Goal: Information Seeking & Learning: Learn about a topic

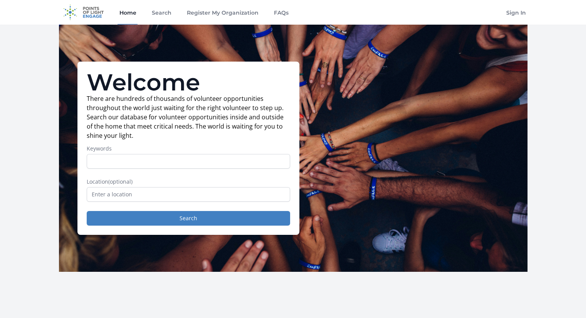
click at [189, 148] on label "Keywords" at bounding box center [188, 149] width 203 height 8
click at [189, 154] on input "Keywords" at bounding box center [188, 161] width 203 height 15
type input "creator"
click at [178, 196] on input "text" at bounding box center [188, 194] width 203 height 15
click at [179, 223] on button "Search" at bounding box center [188, 218] width 203 height 15
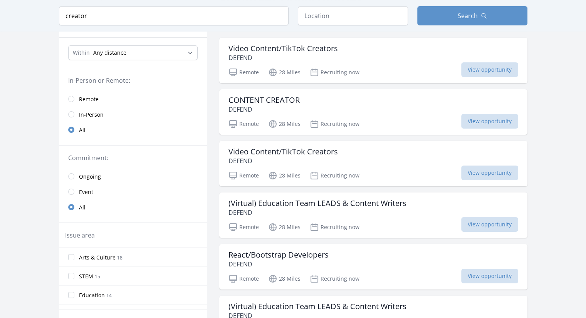
scroll to position [39, 0]
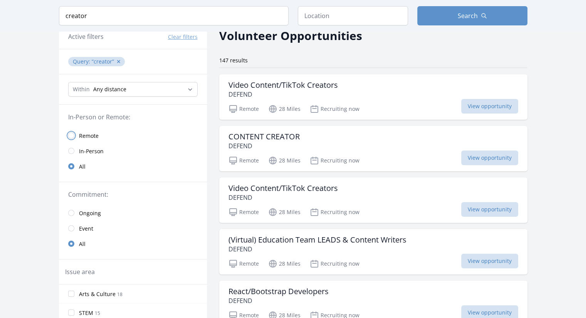
click at [71, 135] on input "radio" at bounding box center [71, 135] width 6 height 6
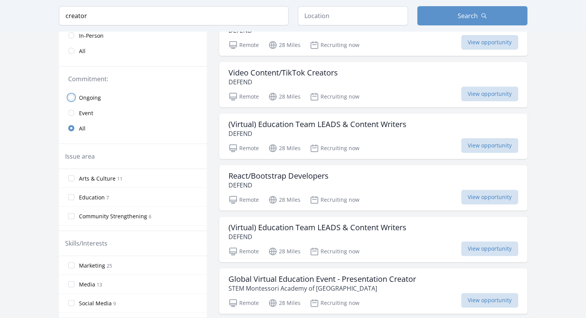
click at [74, 96] on input "radio" at bounding box center [71, 97] width 6 height 6
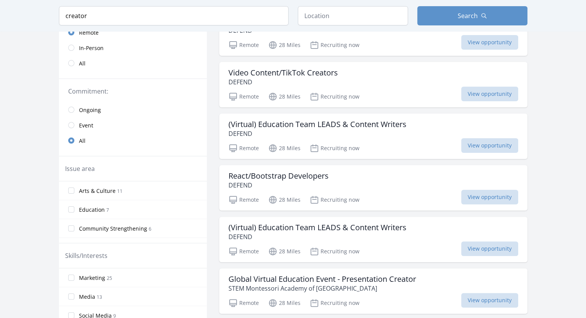
scroll to position [166, 0]
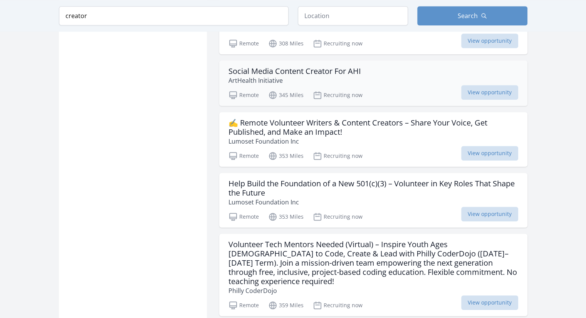
scroll to position [744, 0]
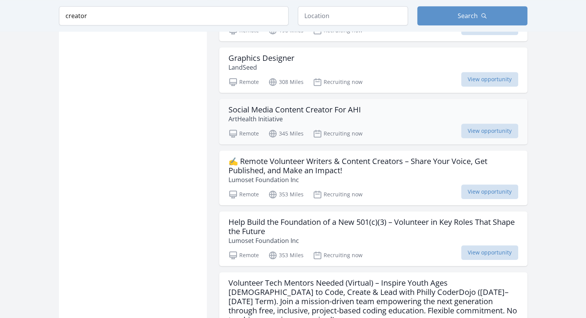
click at [294, 109] on h3 "Social Media Content Creator For AHI" at bounding box center [294, 109] width 132 height 9
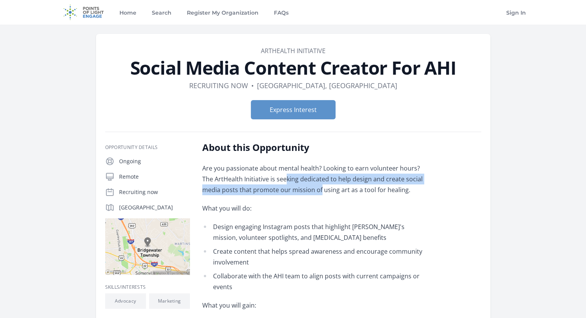
drag, startPoint x: 275, startPoint y: 174, endPoint x: 300, endPoint y: 189, distance: 29.5
click at [300, 189] on p "Are you passionate about mental health? Looking to earn volunteer hours? The Ar…" at bounding box center [314, 179] width 225 height 32
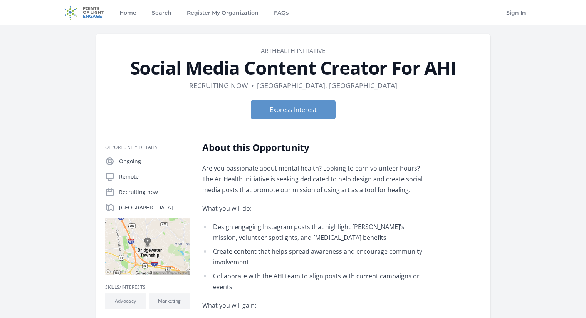
drag, startPoint x: 280, startPoint y: 180, endPoint x: 285, endPoint y: 180, distance: 5.0
click at [287, 180] on p "Are you passionate about mental health? Looking to earn volunteer hours? The Ar…" at bounding box center [314, 179] width 225 height 32
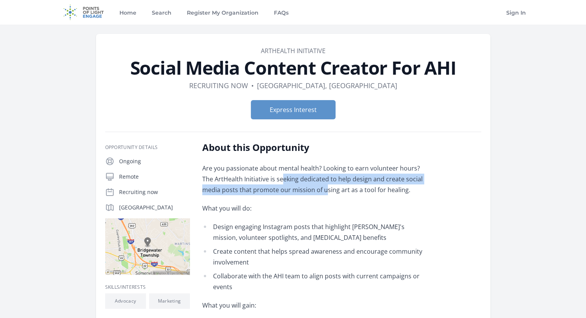
drag, startPoint x: 268, startPoint y: 176, endPoint x: 305, endPoint y: 189, distance: 38.9
click at [305, 189] on p "Are you passionate about mental health? Looking to earn volunteer hours? The Ar…" at bounding box center [314, 179] width 225 height 32
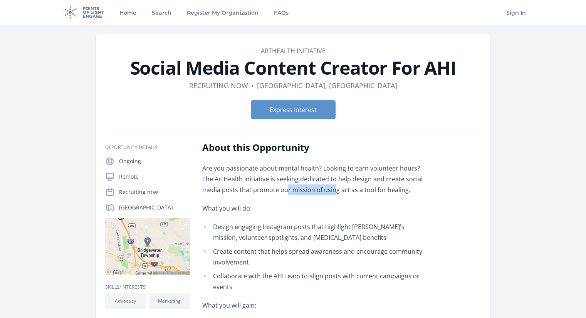
drag, startPoint x: 314, startPoint y: 189, endPoint x: 266, endPoint y: 189, distance: 48.1
click at [266, 189] on p "Are you passionate about mental health? Looking to earn volunteer hours? The Ar…" at bounding box center [314, 179] width 225 height 32
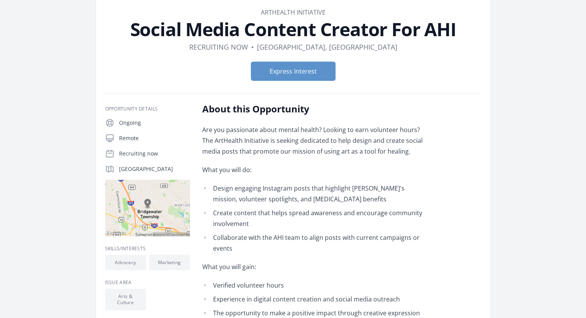
scroll to position [77, 0]
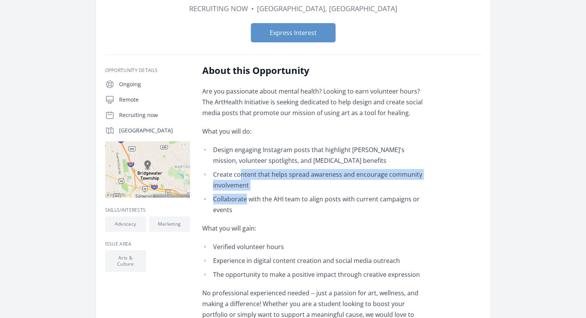
drag, startPoint x: 241, startPoint y: 176, endPoint x: 245, endPoint y: 194, distance: 18.5
click at [245, 194] on ul "Design engaging Instagram posts that highlight AHI's mission, volunteer spotlig…" at bounding box center [314, 179] width 225 height 71
click at [245, 194] on li "Collaborate with the AHI team to align posts with current campaigns or events" at bounding box center [314, 205] width 225 height 22
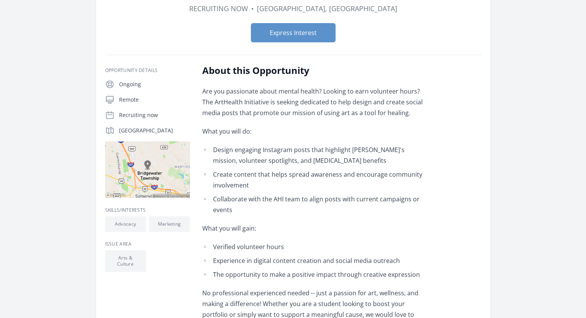
click at [234, 204] on li "Collaborate with the AHI team to align posts with current campaigns or events" at bounding box center [314, 205] width 225 height 22
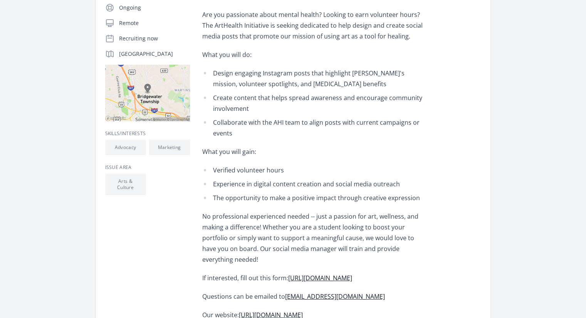
scroll to position [154, 0]
drag, startPoint x: 241, startPoint y: 127, endPoint x: 229, endPoint y: 122, distance: 13.3
click at [229, 122] on li "Collaborate with the AHI team to align posts with current campaigns or events" at bounding box center [314, 128] width 225 height 22
drag, startPoint x: 228, startPoint y: 122, endPoint x: 248, endPoint y: 136, distance: 24.7
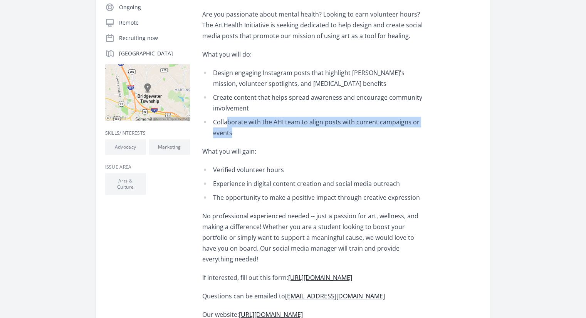
click at [248, 136] on li "Collaborate with the AHI team to align posts with current campaigns or events" at bounding box center [314, 128] width 225 height 22
drag, startPoint x: 239, startPoint y: 133, endPoint x: 229, endPoint y: 127, distance: 11.6
click at [229, 127] on li "Collaborate with the AHI team to align posts with current campaigns or events" at bounding box center [314, 128] width 225 height 22
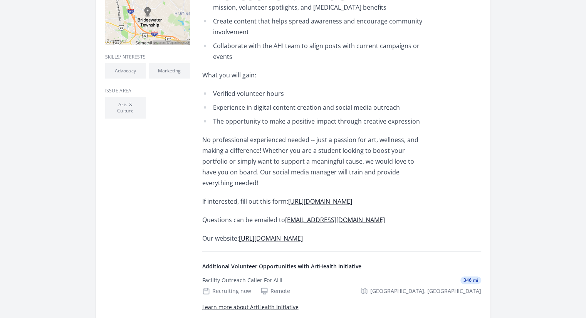
scroll to position [231, 0]
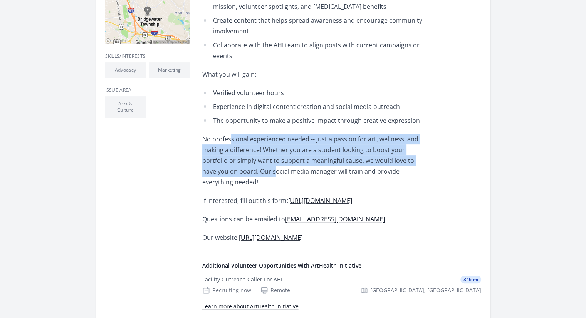
drag, startPoint x: 229, startPoint y: 137, endPoint x: 238, endPoint y: 167, distance: 30.9
click at [238, 167] on p "No professional experienced needed -- just a passion for art, wellness, and mak…" at bounding box center [314, 161] width 225 height 54
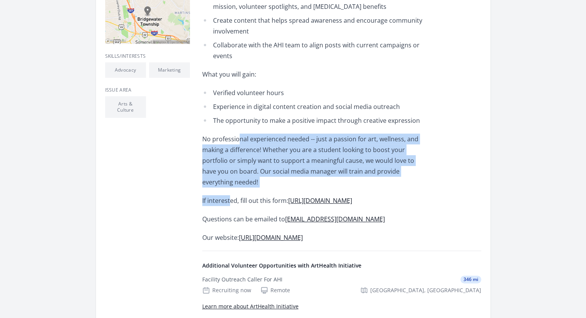
drag, startPoint x: 238, startPoint y: 142, endPoint x: 231, endPoint y: 189, distance: 47.4
click at [231, 189] on div "Are you passionate about mental health? Looking to earn volunteer hours? The Ar…" at bounding box center [314, 87] width 225 height 311
click at [231, 195] on p "If interested, fill out this form: https://forms.gle/5MrEuHW5ZTvWJH9W9" at bounding box center [314, 200] width 225 height 11
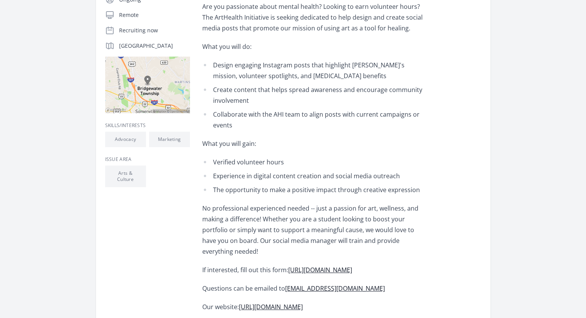
scroll to position [77, 0]
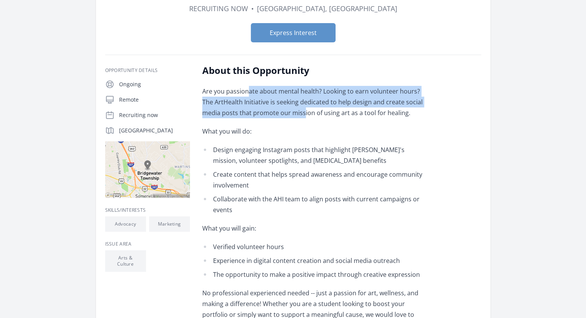
drag, startPoint x: 248, startPoint y: 93, endPoint x: 283, endPoint y: 107, distance: 37.7
click at [283, 107] on p "Are you passionate about mental health? Looking to earn volunteer hours? The Ar…" at bounding box center [314, 102] width 225 height 32
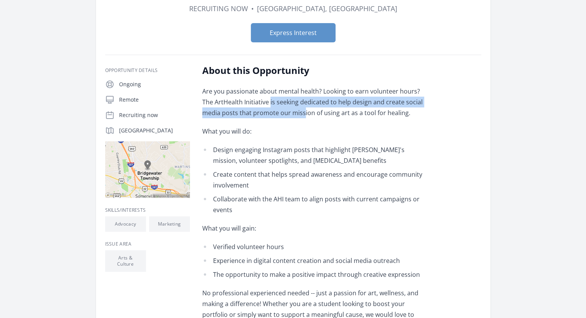
drag, startPoint x: 257, startPoint y: 98, endPoint x: 284, endPoint y: 116, distance: 31.7
click at [284, 116] on p "Are you passionate about mental health? Looking to earn volunteer hours? The Ar…" at bounding box center [314, 102] width 225 height 32
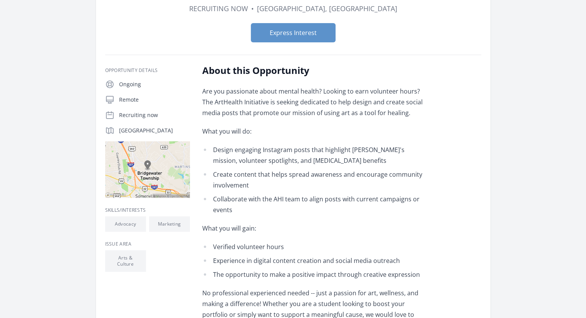
drag, startPoint x: 245, startPoint y: 112, endPoint x: 243, endPoint y: 119, distance: 7.2
click at [246, 114] on p "Are you passionate about mental health? Looking to earn volunteer hours? The Ar…" at bounding box center [314, 102] width 225 height 32
click at [232, 132] on p "What you will do:" at bounding box center [314, 131] width 225 height 11
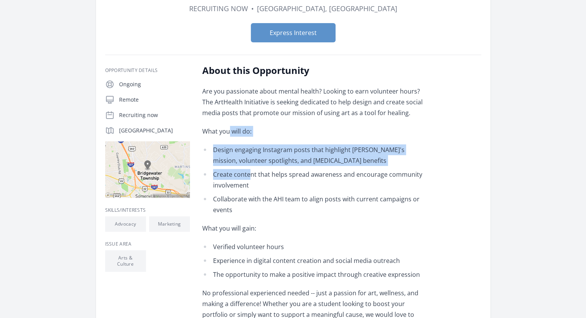
drag, startPoint x: 229, startPoint y: 131, endPoint x: 248, endPoint y: 174, distance: 46.6
click at [248, 174] on div "Are you passionate about mental health? Looking to earn volunteer hours? The Ar…" at bounding box center [314, 241] width 225 height 311
click at [248, 174] on li "Create content that helps spread awareness and encourage community involvement" at bounding box center [314, 180] width 225 height 22
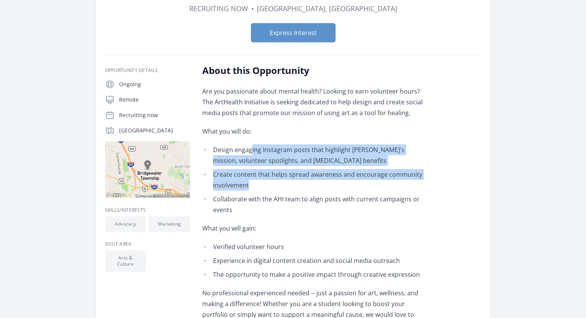
drag, startPoint x: 257, startPoint y: 165, endPoint x: 260, endPoint y: 185, distance: 19.9
click at [260, 185] on ul "Design engaging Instagram posts that highlight AHI's mission, volunteer spotlig…" at bounding box center [314, 179] width 225 height 71
click at [260, 185] on li "Create content that helps spread awareness and encourage community involvement" at bounding box center [314, 180] width 225 height 22
drag, startPoint x: 267, startPoint y: 183, endPoint x: 230, endPoint y: 149, distance: 50.7
click at [230, 149] on ul "Design engaging Instagram posts that highlight AHI's mission, volunteer spotlig…" at bounding box center [314, 179] width 225 height 71
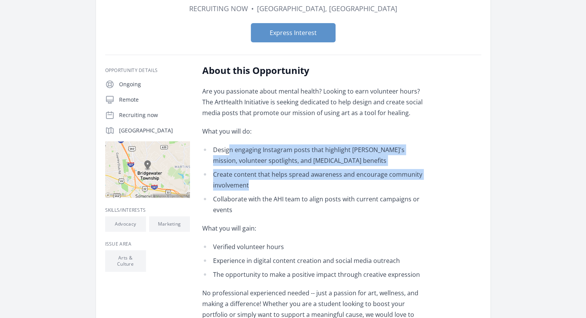
click at [230, 149] on li "Design engaging Instagram posts that highlight AHI's mission, volunteer spotlig…" at bounding box center [314, 155] width 225 height 22
drag, startPoint x: 227, startPoint y: 148, endPoint x: 258, endPoint y: 200, distance: 60.4
click at [258, 200] on ul "Design engaging Instagram posts that highlight AHI's mission, volunteer spotlig…" at bounding box center [314, 179] width 225 height 71
click at [258, 200] on li "Collaborate with the AHI team to align posts with current campaigns or events" at bounding box center [314, 205] width 225 height 22
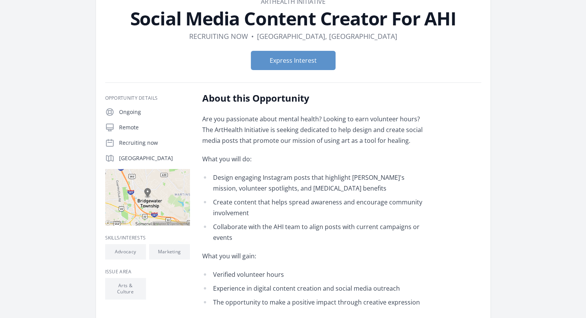
scroll to position [39, 0]
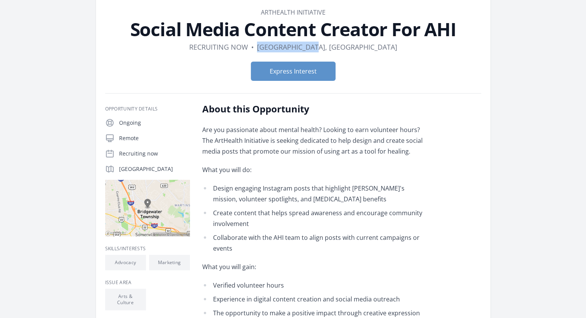
drag, startPoint x: 299, startPoint y: 47, endPoint x: 356, endPoint y: 50, distance: 57.1
click at [356, 50] on dl "Duration Recruiting now • Location Bridgewater, NJ" at bounding box center [293, 47] width 376 height 11
copy dd "Bridgewater, NJ"
click at [356, 50] on dl "Duration Recruiting now • Location Bridgewater, NJ" at bounding box center [293, 47] width 376 height 11
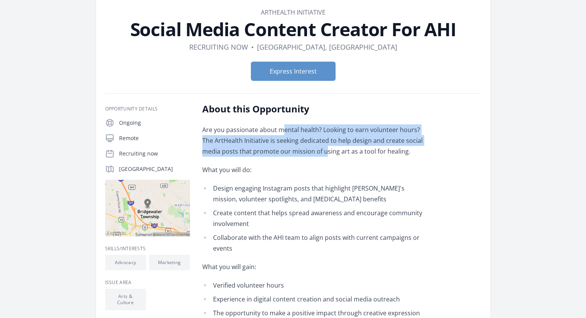
drag, startPoint x: 282, startPoint y: 129, endPoint x: 305, endPoint y: 155, distance: 34.4
click at [305, 155] on p "Are you passionate about mental health? Looking to earn volunteer hours? The Ar…" at bounding box center [314, 140] width 225 height 32
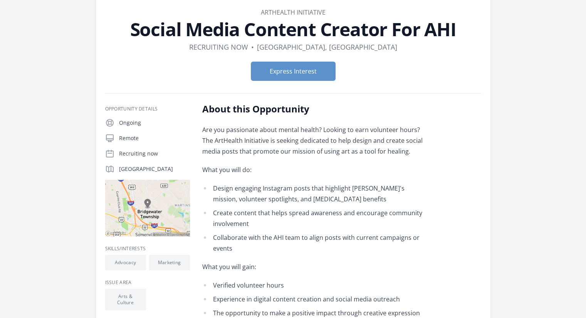
click at [295, 139] on p "Are you passionate about mental health? Looking to earn volunteer hours? The Ar…" at bounding box center [314, 140] width 225 height 32
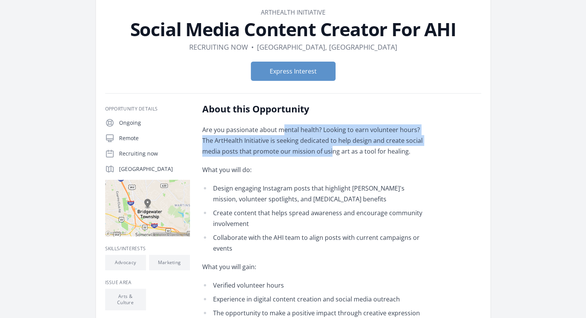
drag, startPoint x: 283, startPoint y: 133, endPoint x: 312, endPoint y: 146, distance: 31.2
click at [312, 146] on p "Are you passionate about mental health? Looking to earn volunteer hours? The Ar…" at bounding box center [314, 140] width 225 height 32
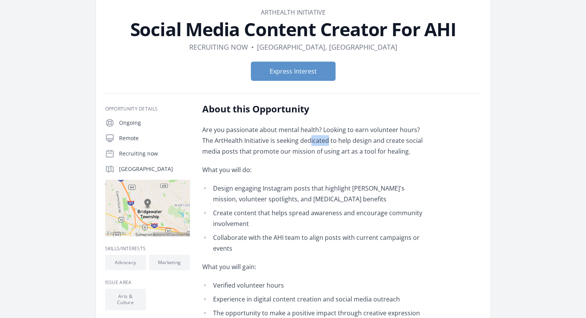
drag, startPoint x: 297, startPoint y: 136, endPoint x: 314, endPoint y: 141, distance: 17.6
click at [314, 141] on p "Are you passionate about mental health? Looking to earn volunteer hours? The Ar…" at bounding box center [314, 140] width 225 height 32
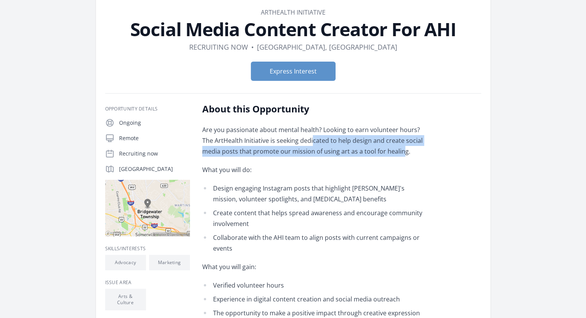
drag, startPoint x: 298, startPoint y: 141, endPoint x: 382, endPoint y: 151, distance: 84.2
click at [382, 151] on p "Are you passionate about mental health? Looking to earn volunteer hours? The Ar…" at bounding box center [314, 140] width 225 height 32
drag, startPoint x: 389, startPoint y: 151, endPoint x: 280, endPoint y: 139, distance: 110.0
click at [280, 139] on p "Are you passionate about mental health? Looking to earn volunteer hours? The Ar…" at bounding box center [314, 140] width 225 height 32
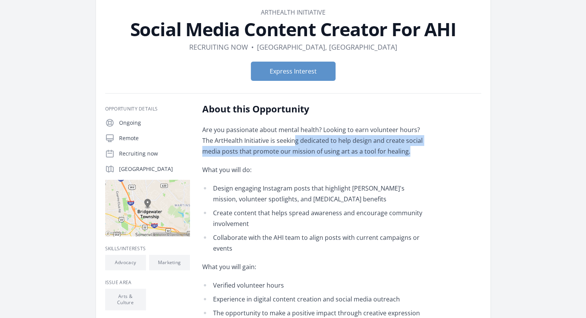
click at [280, 139] on p "Are you passionate about mental health? Looking to earn volunteer hours? The Ar…" at bounding box center [314, 140] width 225 height 32
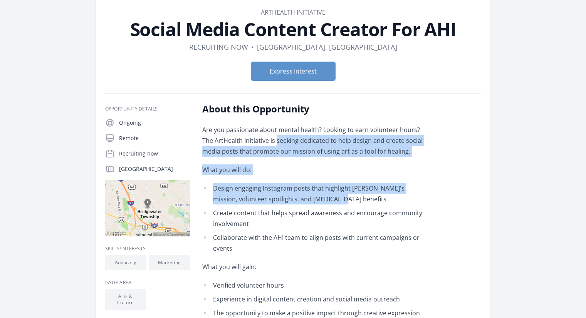
drag, startPoint x: 265, startPoint y: 140, endPoint x: 313, endPoint y: 198, distance: 75.2
click at [313, 198] on div "Are you passionate about mental health? Looking to earn volunteer hours? The Ar…" at bounding box center [314, 279] width 225 height 311
click at [313, 198] on li "Design engaging Instagram posts that highlight AHI's mission, volunteer spotlig…" at bounding box center [314, 194] width 225 height 22
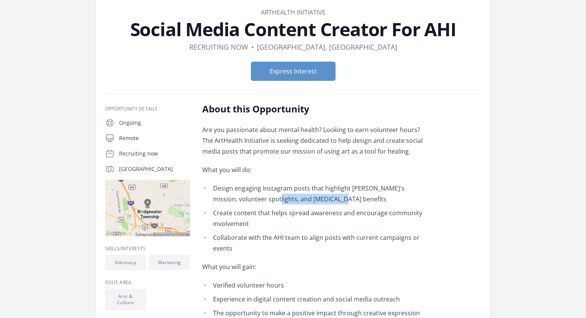
drag, startPoint x: 327, startPoint y: 201, endPoint x: 251, endPoint y: 195, distance: 75.3
click at [251, 195] on li "Design engaging Instagram posts that highlight AHI's mission, volunteer spotlig…" at bounding box center [314, 194] width 225 height 22
drag, startPoint x: 241, startPoint y: 197, endPoint x: 326, endPoint y: 201, distance: 84.8
click at [326, 201] on li "Design engaging Instagram posts that highlight AHI's mission, volunteer spotlig…" at bounding box center [314, 194] width 225 height 22
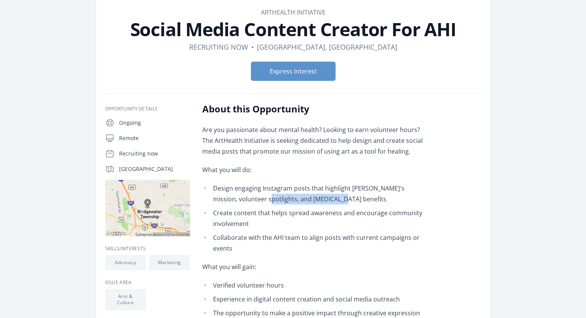
click at [326, 201] on li "Design engaging Instagram posts that highlight AHI's mission, volunteer spotlig…" at bounding box center [314, 194] width 225 height 22
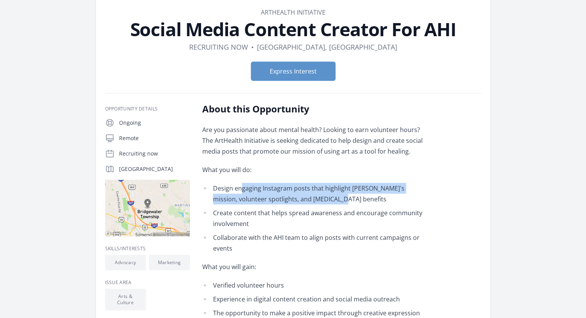
drag, startPoint x: 330, startPoint y: 201, endPoint x: 241, endPoint y: 190, distance: 89.6
click at [241, 190] on li "Design engaging Instagram posts that highlight AHI's mission, volunteer spotlig…" at bounding box center [314, 194] width 225 height 22
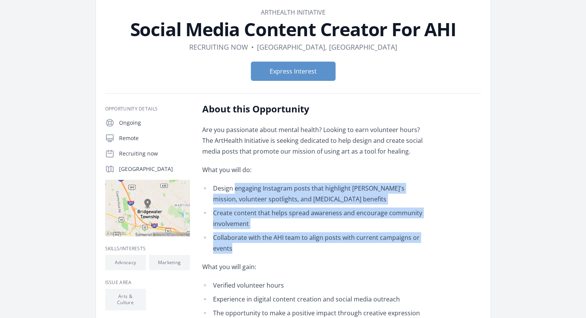
drag, startPoint x: 233, startPoint y: 190, endPoint x: 246, endPoint y: 243, distance: 54.4
click at [246, 243] on ul "Design engaging Instagram posts that highlight AHI's mission, volunteer spotlig…" at bounding box center [314, 218] width 225 height 71
click at [246, 243] on li "Collaborate with the AHI team to align posts with current campaigns or events" at bounding box center [314, 243] width 225 height 22
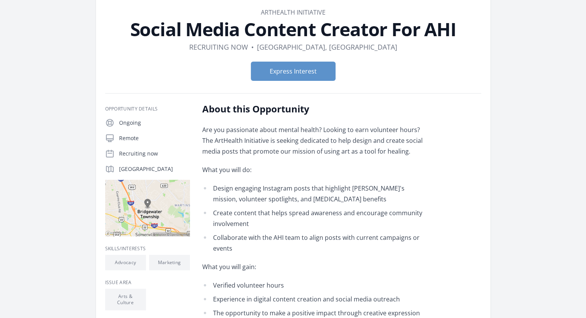
click at [246, 243] on li "Collaborate with the AHI team to align posts with current campaigns or events" at bounding box center [314, 243] width 225 height 22
click at [231, 200] on li "Design engaging Instagram posts that highlight AHI's mission, volunteer spotlig…" at bounding box center [314, 194] width 225 height 22
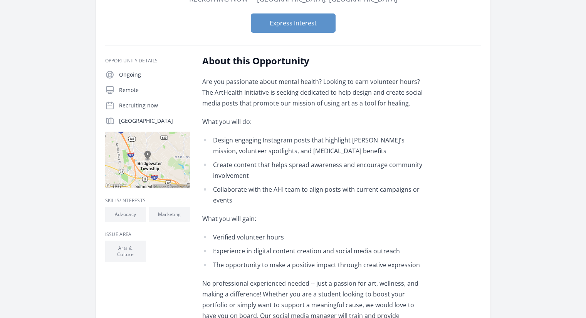
scroll to position [154, 0]
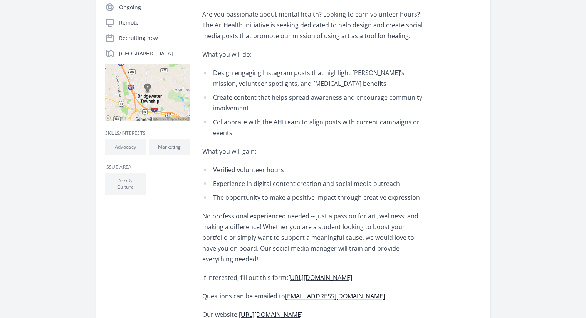
click at [234, 189] on ul "Verified volunteer hours Experience in digital content creation and social medi…" at bounding box center [314, 183] width 225 height 39
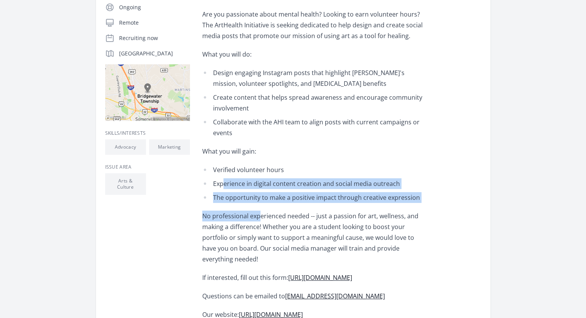
drag, startPoint x: 223, startPoint y: 178, endPoint x: 258, endPoint y: 208, distance: 46.4
click at [258, 208] on div "Are you passionate about mental health? Looking to earn volunteer hours? The Ar…" at bounding box center [314, 164] width 225 height 311
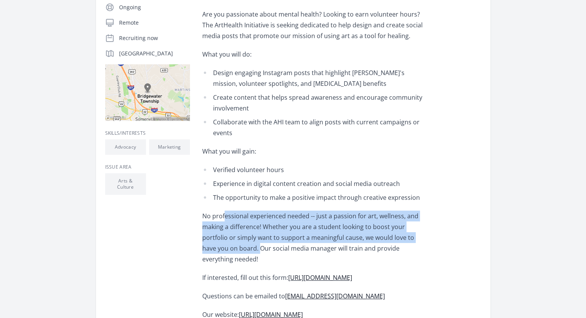
drag, startPoint x: 224, startPoint y: 215, endPoint x: 224, endPoint y: 251, distance: 36.6
click at [224, 251] on p "No professional experienced needed -- just a passion for art, wellness, and mak…" at bounding box center [314, 238] width 225 height 54
click at [242, 240] on p "No professional experienced needed -- just a passion for art, wellness, and mak…" at bounding box center [314, 238] width 225 height 54
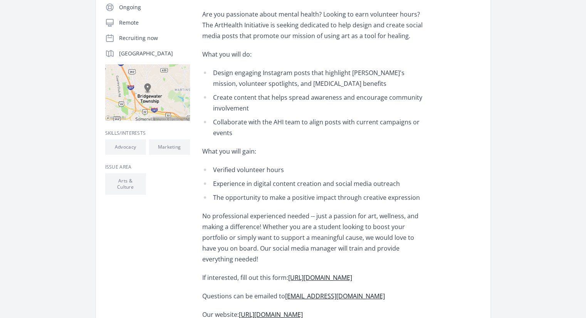
click at [239, 238] on p "No professional experienced needed -- just a passion for art, wellness, and mak…" at bounding box center [314, 238] width 225 height 54
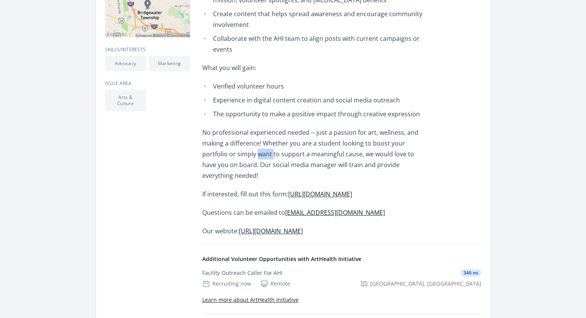
scroll to position [270, 0]
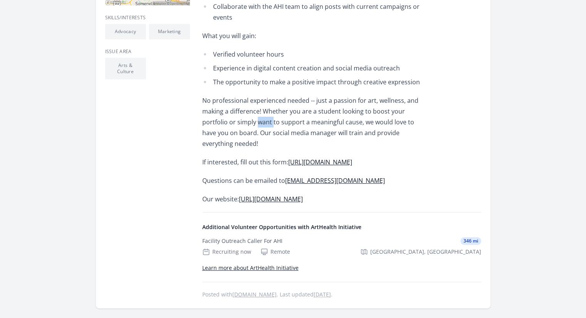
click at [270, 195] on link "https://arthealthinitiative.org/" at bounding box center [271, 199] width 64 height 8
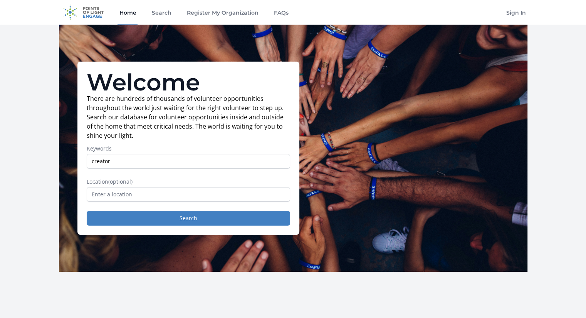
type input "creator"
click at [87, 211] on button "Search" at bounding box center [188, 218] width 203 height 15
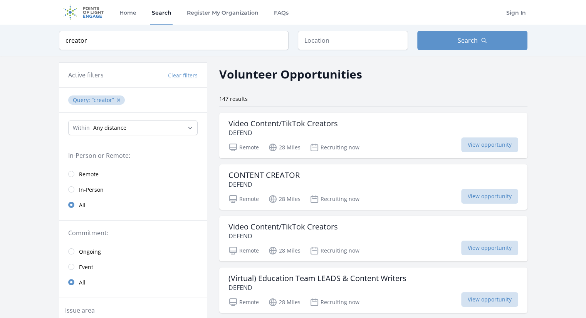
click at [102, 175] on link "Remote" at bounding box center [133, 173] width 148 height 15
click at [85, 174] on span "Remote" at bounding box center [89, 175] width 20 height 8
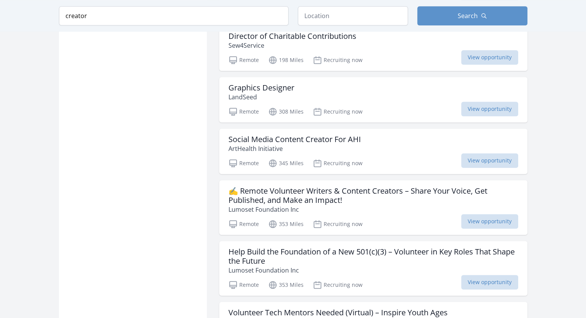
scroll to position [732, 0]
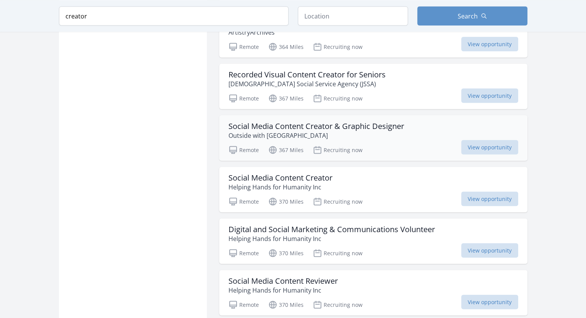
scroll to position [1502, 0]
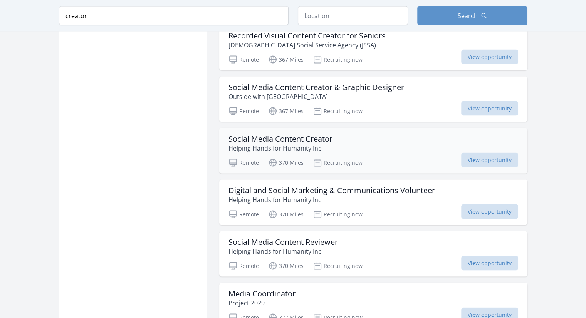
click at [302, 134] on h3 "Social Media Content Creator" at bounding box center [280, 138] width 104 height 9
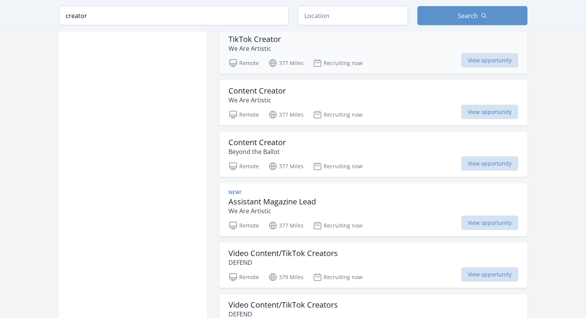
scroll to position [1848, 0]
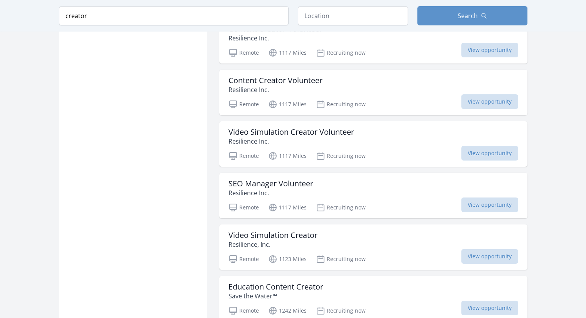
scroll to position [2849, 0]
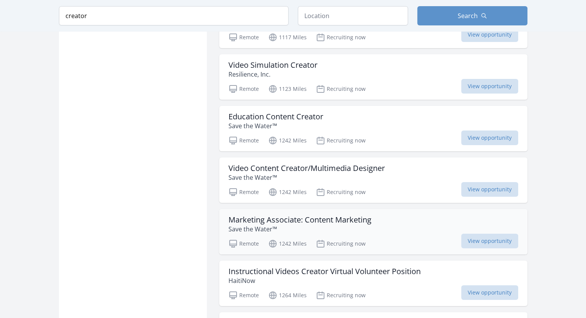
scroll to position [2888, 0]
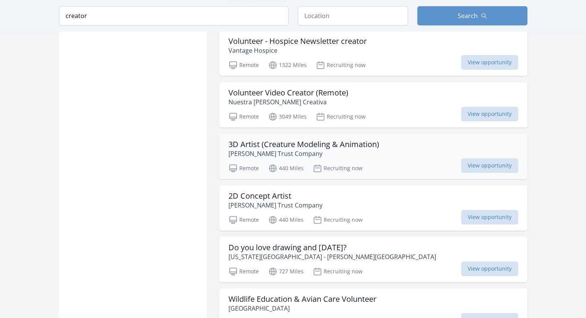
scroll to position [3388, 0]
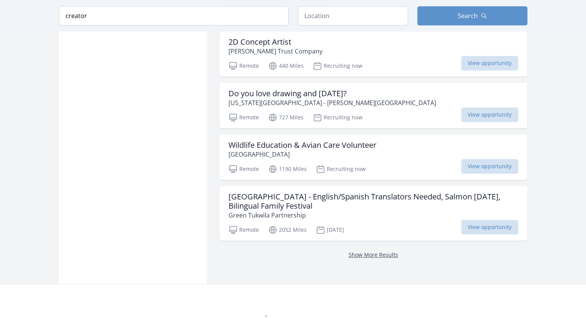
click at [354, 251] on link "Show More Results" at bounding box center [372, 254] width 49 height 7
click at [358, 251] on link "Show More Results" at bounding box center [372, 254] width 49 height 7
click at [359, 251] on link "Show More Results" at bounding box center [372, 254] width 49 height 7
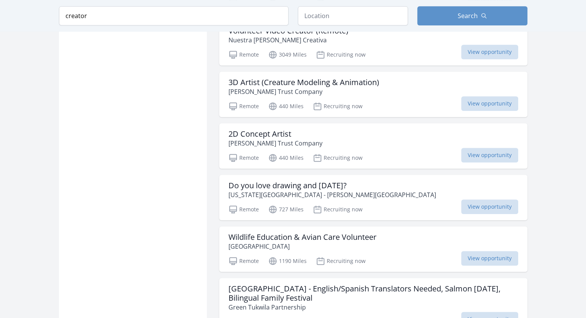
scroll to position [3427, 0]
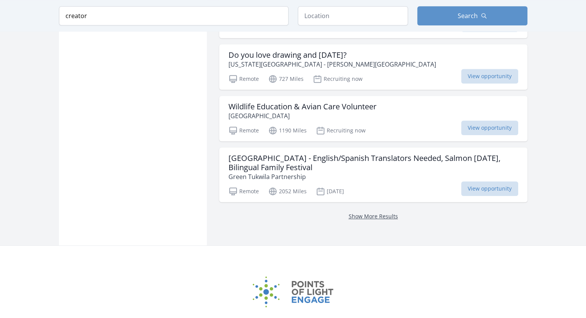
click at [371, 213] on link "Show More Results" at bounding box center [372, 216] width 49 height 7
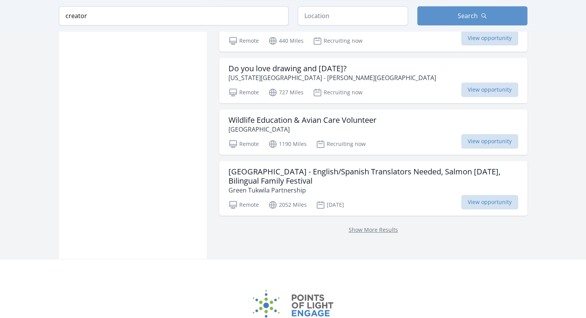
scroll to position [3427, 0]
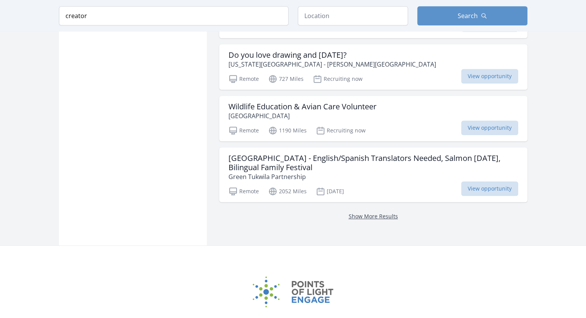
click at [373, 213] on link "Show More Results" at bounding box center [372, 216] width 49 height 7
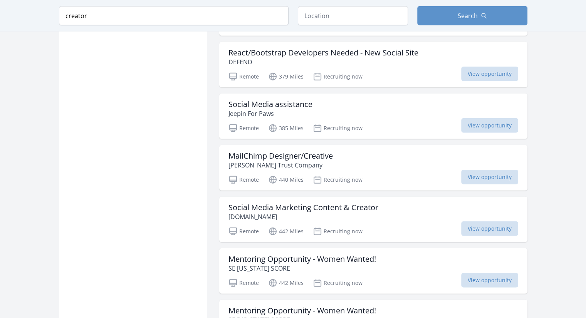
scroll to position [2041, 0]
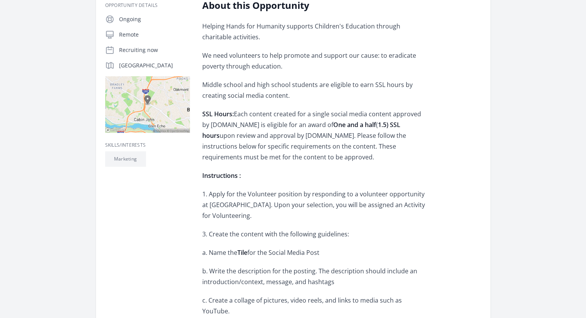
scroll to position [154, 0]
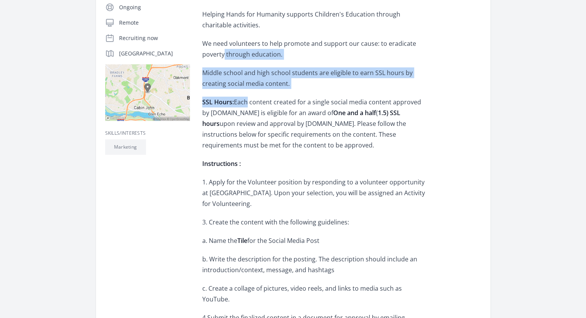
drag, startPoint x: 223, startPoint y: 49, endPoint x: 247, endPoint y: 99, distance: 55.1
click at [247, 99] on p "SSL Hours: Each content created for a single social media content approved by […" at bounding box center [314, 124] width 225 height 54
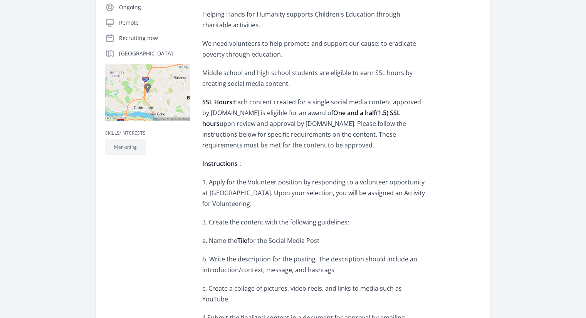
drag, startPoint x: 239, startPoint y: 105, endPoint x: 298, endPoint y: 148, distance: 72.9
click at [298, 148] on p "SSL Hours: Each content created for a single social media content approved by […" at bounding box center [314, 124] width 225 height 54
drag, startPoint x: 303, startPoint y: 148, endPoint x: 254, endPoint y: 116, distance: 58.3
click at [254, 116] on p "SSL Hours: Each content created for a single social media content approved by […" at bounding box center [314, 124] width 225 height 54
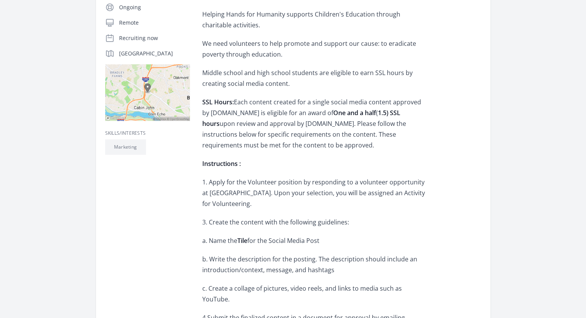
click at [254, 116] on p "SSL Hours: Each content created for a single social media content approved by […" at bounding box center [314, 124] width 225 height 54
drag, startPoint x: 248, startPoint y: 108, endPoint x: 282, endPoint y: 144, distance: 49.6
click at [282, 144] on p "SSL Hours: Each content created for a single social media content approved by […" at bounding box center [314, 124] width 225 height 54
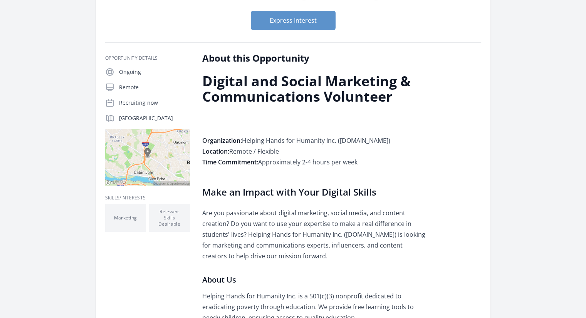
scroll to position [116, 0]
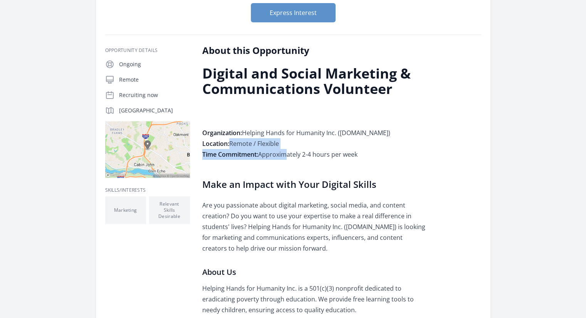
drag, startPoint x: 280, startPoint y: 139, endPoint x: 284, endPoint y: 154, distance: 15.9
click at [284, 154] on p "Organization: Helping Hands for Humanity Inc. (hhhumanity.org) Location: Remote…" at bounding box center [314, 143] width 225 height 32
click at [281, 156] on p "Organization: Helping Hands for Humanity Inc. (hhhumanity.org) Location: Remote…" at bounding box center [314, 143] width 225 height 32
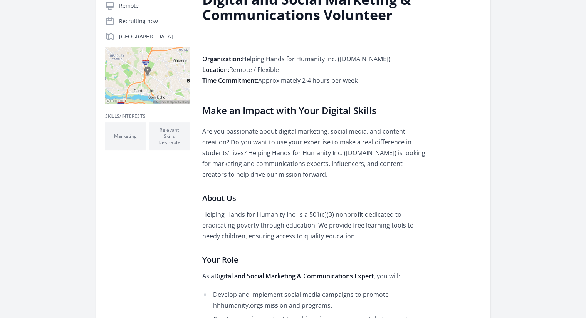
scroll to position [193, 0]
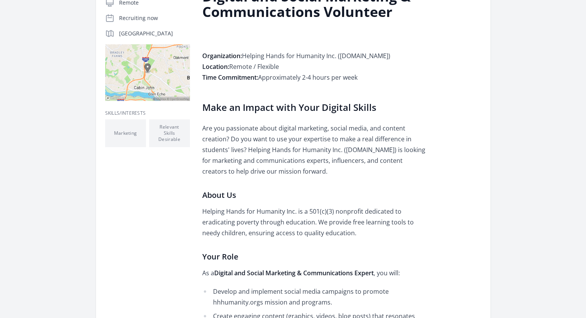
click at [269, 141] on p "Are you passionate about digital marketing, social media, and content creation?…" at bounding box center [314, 150] width 225 height 54
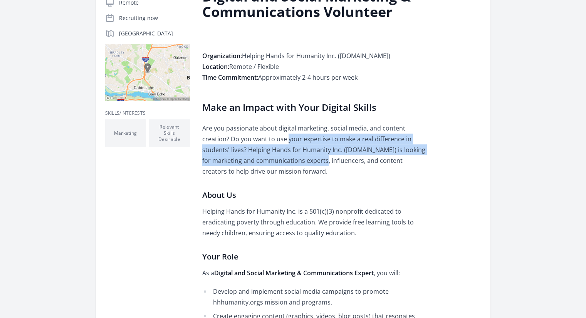
drag, startPoint x: 259, startPoint y: 136, endPoint x: 269, endPoint y: 164, distance: 29.5
click at [269, 164] on p "Are you passionate about digital marketing, social media, and content creation?…" at bounding box center [314, 150] width 225 height 54
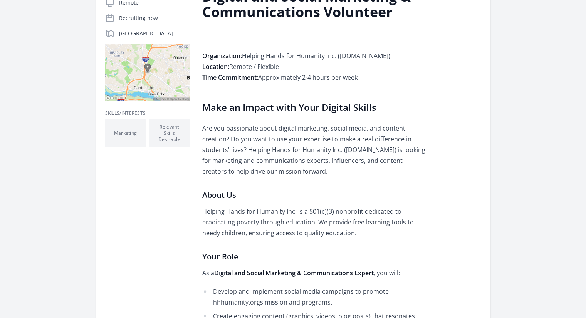
drag, startPoint x: 265, startPoint y: 140, endPoint x: 269, endPoint y: 168, distance: 28.4
click at [269, 168] on p "Are you passionate about digital marketing, social media, and content creation?…" at bounding box center [314, 150] width 225 height 54
drag, startPoint x: 268, startPoint y: 171, endPoint x: 251, endPoint y: 151, distance: 25.7
click at [251, 151] on p "Are you passionate about digital marketing, social media, and content creation?…" at bounding box center [314, 150] width 225 height 54
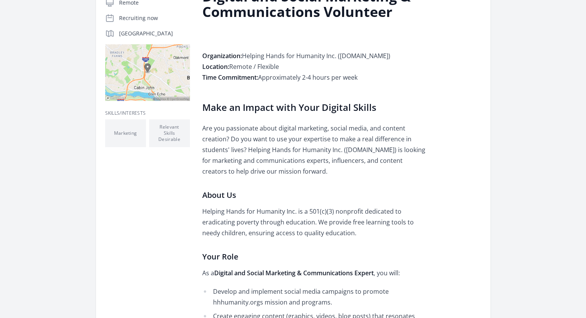
click at [251, 151] on p "Are you passionate about digital marketing, social media, and content creation?…" at bounding box center [314, 150] width 225 height 54
drag, startPoint x: 240, startPoint y: 151, endPoint x: 258, endPoint y: 173, distance: 28.7
click at [258, 173] on p "Are you passionate about digital marketing, social media, and content creation?…" at bounding box center [314, 150] width 225 height 54
drag, startPoint x: 269, startPoint y: 174, endPoint x: 245, endPoint y: 152, distance: 32.2
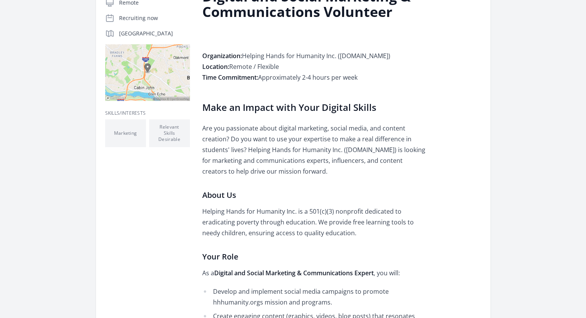
click at [245, 152] on p "Are you passionate about digital marketing, social media, and content creation?…" at bounding box center [314, 150] width 225 height 54
drag, startPoint x: 236, startPoint y: 152, endPoint x: 263, endPoint y: 175, distance: 36.1
click at [263, 175] on p "Are you passionate about digital marketing, social media, and content creation?…" at bounding box center [314, 150] width 225 height 54
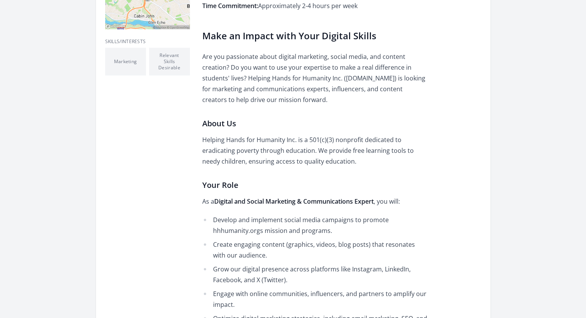
scroll to position [270, 0]
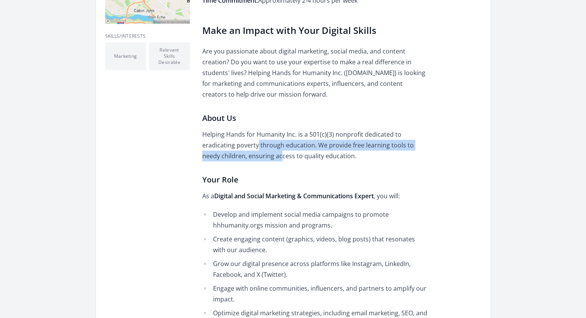
drag, startPoint x: 256, startPoint y: 145, endPoint x: 260, endPoint y: 159, distance: 14.1
click at [260, 159] on p "Helping Hands for Humanity Inc. is a 501(c)(3) nonprofit dedicated to eradicati…" at bounding box center [314, 145] width 225 height 32
drag, startPoint x: 244, startPoint y: 148, endPoint x: 333, endPoint y: 159, distance: 89.3
click at [333, 159] on p "Helping Hands for Humanity Inc. is a 501(c)(3) nonprofit dedicated to eradicati…" at bounding box center [314, 145] width 225 height 32
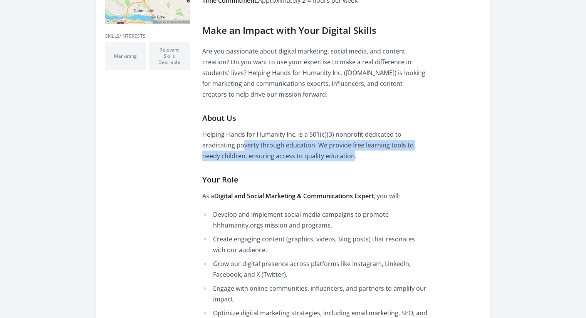
click at [333, 159] on p "Helping Hands for Humanity Inc. is a 501(c)(3) nonprofit dedicated to eradicati…" at bounding box center [314, 145] width 225 height 32
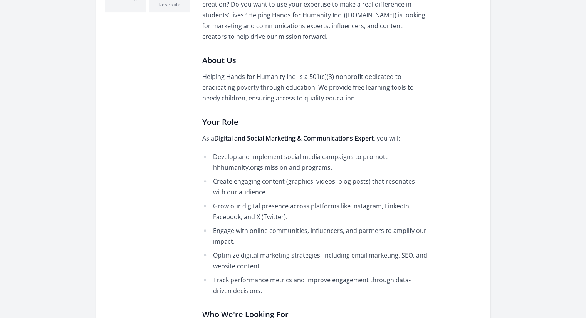
scroll to position [347, 0]
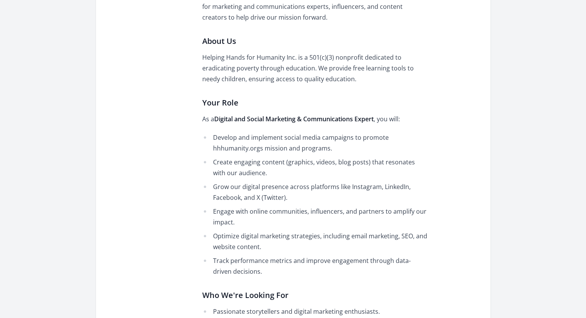
click at [248, 144] on li "Develop and implement social media campaigns to promote hhhumanity.orgs mission…" at bounding box center [314, 143] width 225 height 22
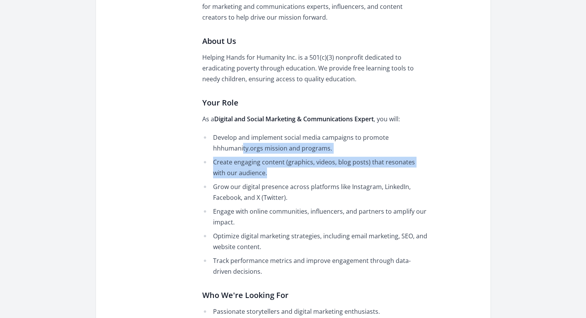
drag, startPoint x: 242, startPoint y: 143, endPoint x: 254, endPoint y: 174, distance: 32.5
click at [254, 174] on ul "Develop and implement social media campaigns to promote hhhumanity.orgs mission…" at bounding box center [314, 204] width 225 height 145
click at [254, 174] on li "Create engaging content (graphics, videos, blog posts) that resonates with our …" at bounding box center [314, 168] width 225 height 22
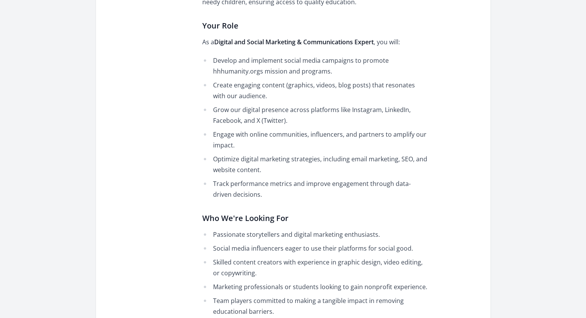
scroll to position [501, 0]
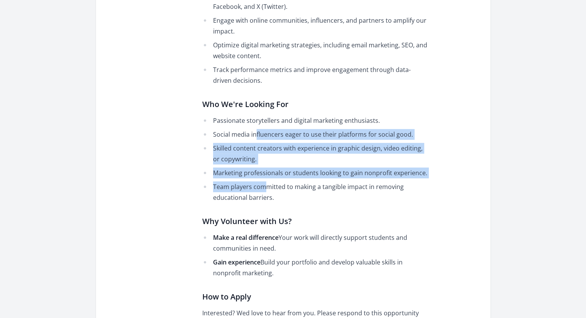
drag, startPoint x: 256, startPoint y: 176, endPoint x: 264, endPoint y: 190, distance: 16.6
click at [264, 190] on ul "Passionate storytellers and digital marketing enthusiasts. Social media influen…" at bounding box center [314, 159] width 225 height 88
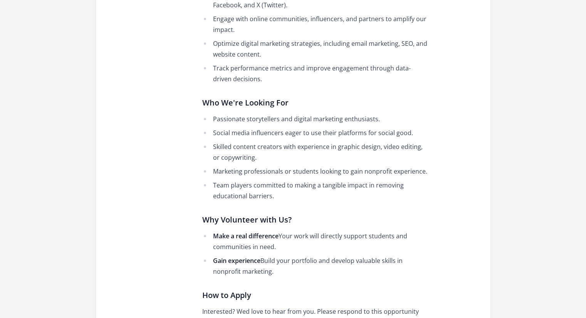
click at [264, 190] on li "Team players committed to making a tangible impact in removing educational barr…" at bounding box center [314, 191] width 225 height 22
drag, startPoint x: 247, startPoint y: 151, endPoint x: 239, endPoint y: 147, distance: 9.3
click at [247, 151] on li "Skilled content creators with experience in graphic design, video editing, or c…" at bounding box center [314, 152] width 225 height 22
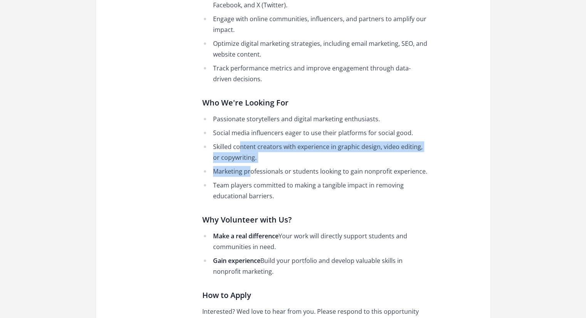
drag, startPoint x: 239, startPoint y: 147, endPoint x: 248, endPoint y: 163, distance: 18.5
click at [248, 163] on ul "Passionate storytellers and digital marketing enthusiasts. Social media influen…" at bounding box center [314, 158] width 225 height 88
drag, startPoint x: 253, startPoint y: 159, endPoint x: 237, endPoint y: 147, distance: 20.3
click at [237, 147] on li "Skilled content creators with experience in graphic design, video editing, or c…" at bounding box center [314, 152] width 225 height 22
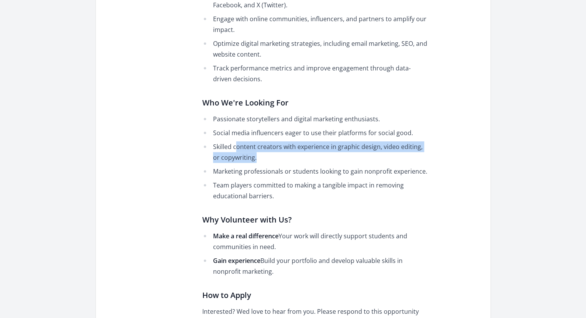
click at [237, 147] on li "Skilled content creators with experience in graphic design, video editing, or c…" at bounding box center [314, 152] width 225 height 22
drag, startPoint x: 229, startPoint y: 148, endPoint x: 259, endPoint y: 159, distance: 32.0
click at [259, 159] on li "Skilled content creators with experience in graphic design, video editing, or c…" at bounding box center [314, 152] width 225 height 22
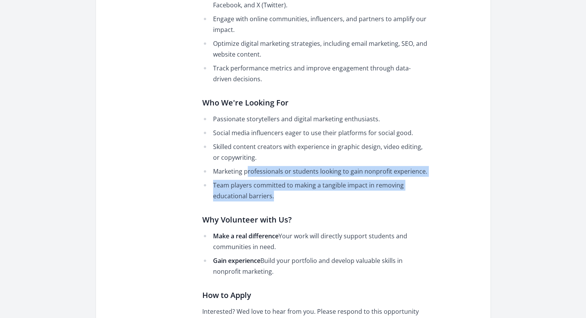
drag, startPoint x: 247, startPoint y: 166, endPoint x: 340, endPoint y: 199, distance: 99.1
click at [340, 199] on ul "Passionate storytellers and digital marketing enthusiasts. Social media influen…" at bounding box center [314, 158] width 225 height 88
click at [340, 199] on li "Team players committed to making a tangible impact in removing educational barr…" at bounding box center [314, 191] width 225 height 22
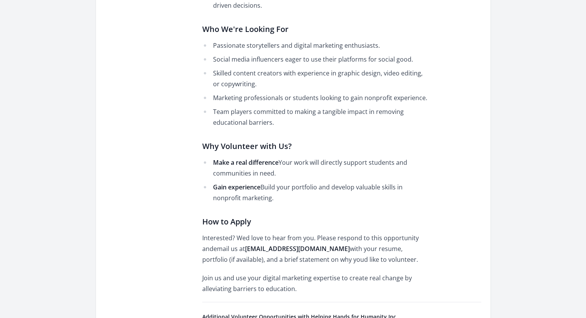
scroll to position [616, 0]
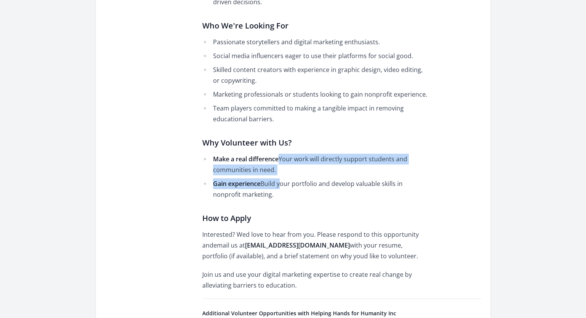
drag, startPoint x: 279, startPoint y: 161, endPoint x: 276, endPoint y: 183, distance: 21.3
click at [276, 183] on ul "Make a real difference Your work will directly support students and communities…" at bounding box center [314, 177] width 225 height 46
click at [276, 183] on li "Gain experience Build your portfolio and develop valuable skills in nonprofit m…" at bounding box center [314, 189] width 225 height 22
drag, startPoint x: 276, startPoint y: 186, endPoint x: 276, endPoint y: 199, distance: 12.7
click at [276, 199] on li "Gain experience Build your portfolio and develop valuable skills in nonprofit m…" at bounding box center [314, 189] width 225 height 22
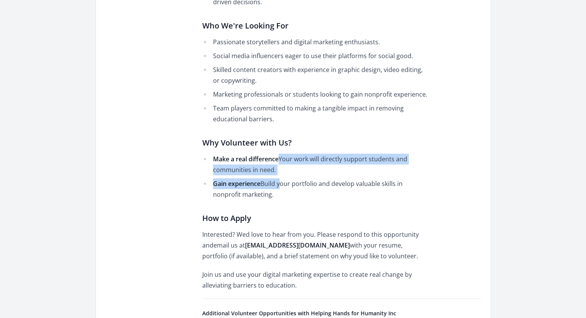
click at [276, 199] on li "Gain experience Build your portfolio and develop valuable skills in nonprofit m…" at bounding box center [314, 189] width 225 height 22
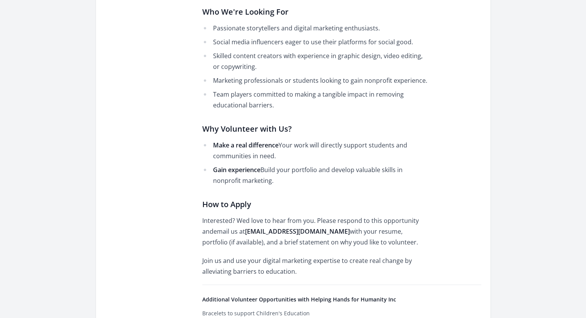
scroll to position [655, 0]
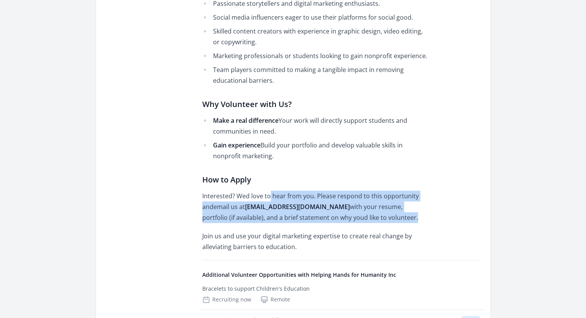
drag, startPoint x: 268, startPoint y: 191, endPoint x: 396, endPoint y: 218, distance: 131.0
click at [396, 218] on p "Interested? Wed love to hear from you. Please respond to this opportunity andem…" at bounding box center [314, 207] width 225 height 32
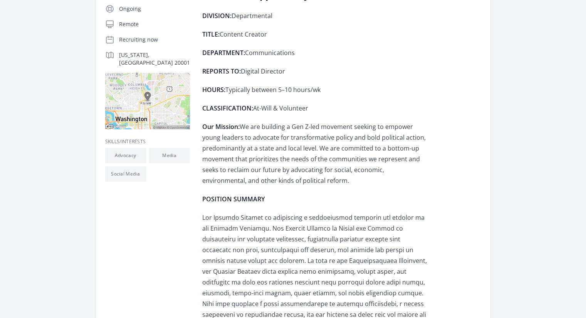
scroll to position [154, 0]
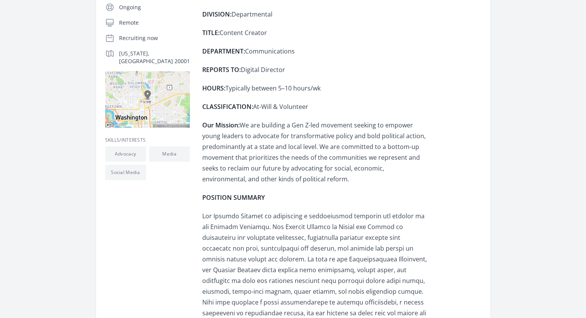
drag, startPoint x: 285, startPoint y: 139, endPoint x: 313, endPoint y: 181, distance: 50.8
click at [313, 181] on p "Our Mission: We are building a Gen Z-led movement seeking to empower young lead…" at bounding box center [314, 152] width 225 height 65
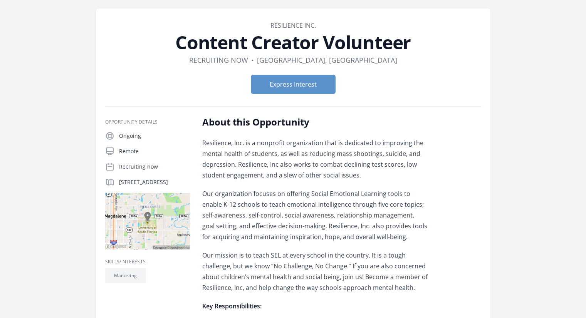
scroll to position [39, 0]
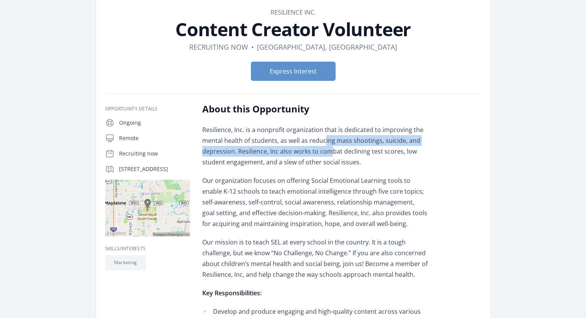
drag, startPoint x: 325, startPoint y: 141, endPoint x: 329, endPoint y: 153, distance: 13.0
click at [329, 153] on p "Resilience, Inc. is a nonprofit organization that is dedicated to improving the…" at bounding box center [314, 145] width 225 height 43
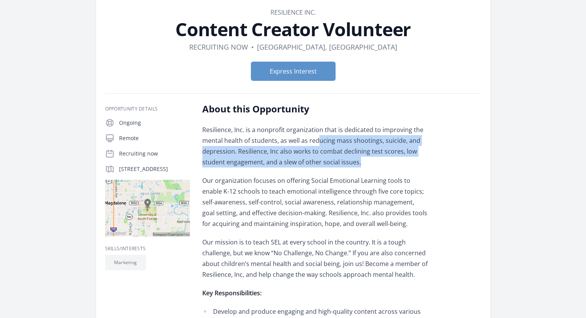
drag, startPoint x: 316, startPoint y: 142, endPoint x: 362, endPoint y: 161, distance: 49.6
click at [362, 161] on p "Resilience, Inc. is a nonprofit organization that is dedicated to improving the…" at bounding box center [314, 145] width 225 height 43
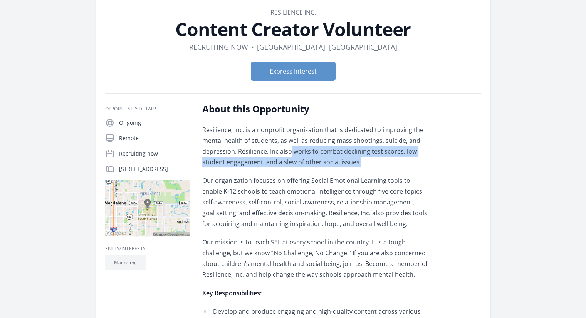
drag, startPoint x: 368, startPoint y: 161, endPoint x: 291, endPoint y: 146, distance: 78.5
click at [291, 146] on p "Resilience, Inc. is a nonprofit organization that is dedicated to improving the…" at bounding box center [314, 145] width 225 height 43
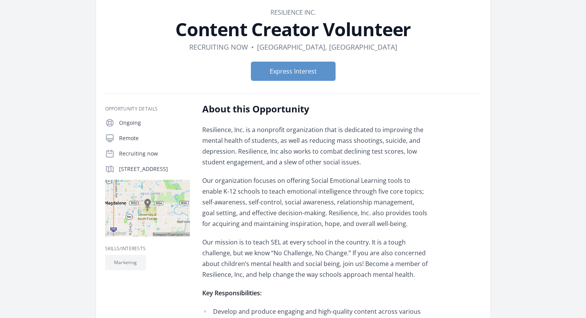
click at [275, 149] on p "Resilience, Inc. is a nonprofit organization that is dedicated to improving the…" at bounding box center [314, 145] width 225 height 43
click at [263, 173] on div "Resilience, Inc. is a nonprofit organization that is dedicated to improving the…" at bounding box center [314, 261] width 225 height 274
click at [249, 182] on p "Our organization focuses on offering Social Emotional Learning tools to enable …" at bounding box center [314, 202] width 225 height 54
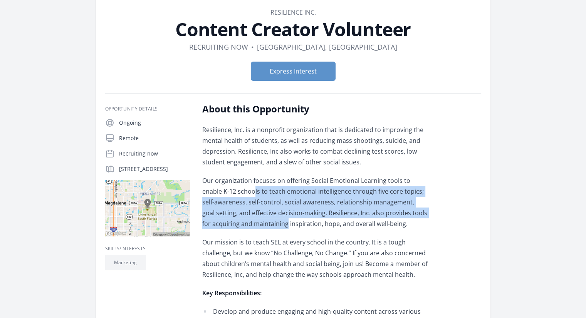
drag, startPoint x: 239, startPoint y: 187, endPoint x: 277, endPoint y: 224, distance: 53.6
click at [277, 224] on p "Our organization focuses on offering Social Emotional Learning tools to enable …" at bounding box center [314, 202] width 225 height 54
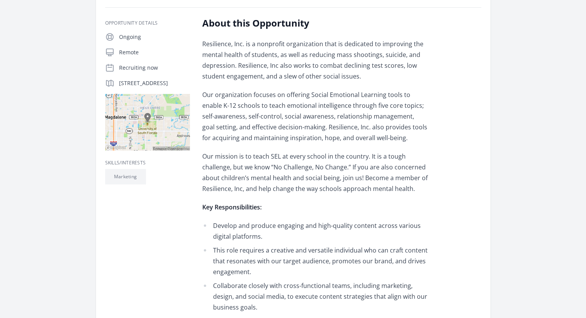
scroll to position [154, 0]
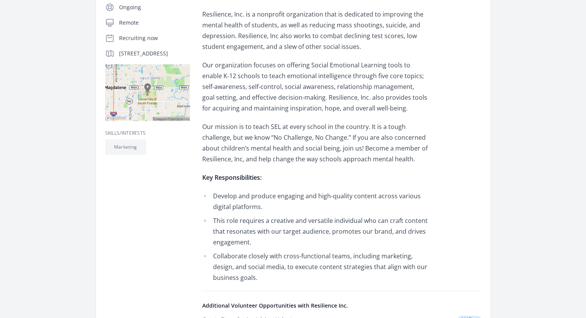
drag, startPoint x: 266, startPoint y: 204, endPoint x: 265, endPoint y: 216, distance: 11.2
click at [265, 216] on ul "Develop and produce engaging and high-quality content across various digital pl…" at bounding box center [314, 237] width 225 height 92
click at [265, 216] on li "This role requires a creative and versatile individual who can craft content th…" at bounding box center [314, 231] width 225 height 32
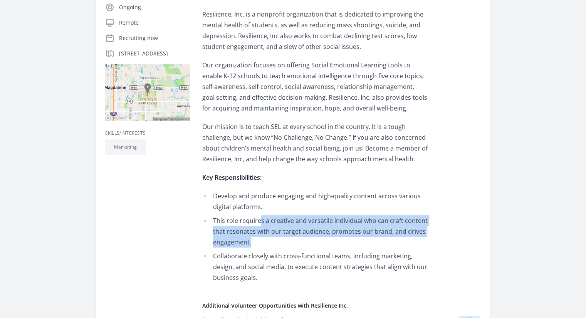
drag, startPoint x: 259, startPoint y: 219, endPoint x: 268, endPoint y: 239, distance: 21.4
click at [268, 239] on li "This role requires a creative and versatile individual who can craft content th…" at bounding box center [314, 231] width 225 height 32
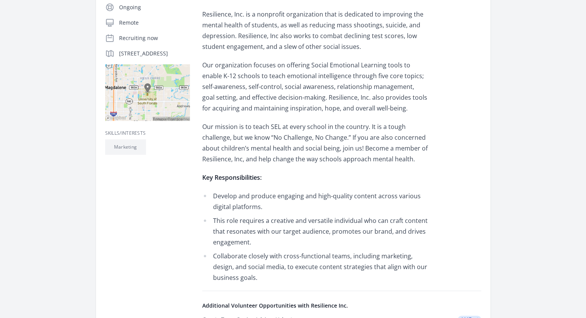
drag, startPoint x: 260, startPoint y: 248, endPoint x: 248, endPoint y: 259, distance: 16.6
click at [260, 248] on ul "Develop and produce engaging and high-quality content across various digital pl…" at bounding box center [314, 237] width 225 height 92
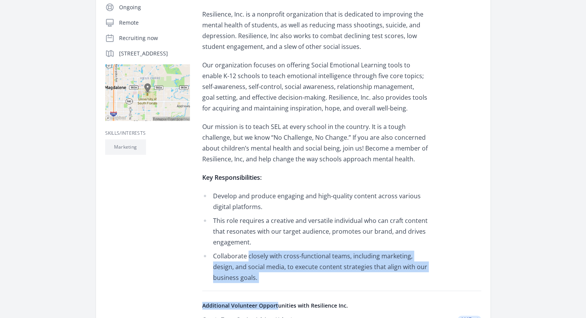
drag, startPoint x: 248, startPoint y: 259, endPoint x: 277, endPoint y: 292, distance: 44.2
click at [277, 292] on div "About this Opportunity Resilience, Inc. is a nonprofit organization that is ded…" at bounding box center [341, 244] width 279 height 515
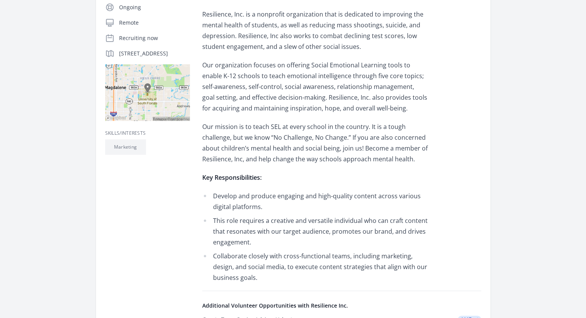
click at [279, 288] on div "About this Opportunity Resilience, Inc. is a nonprofit organization that is ded…" at bounding box center [341, 244] width 279 height 515
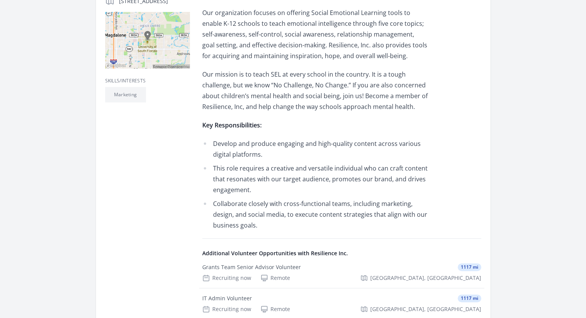
scroll to position [308, 0]
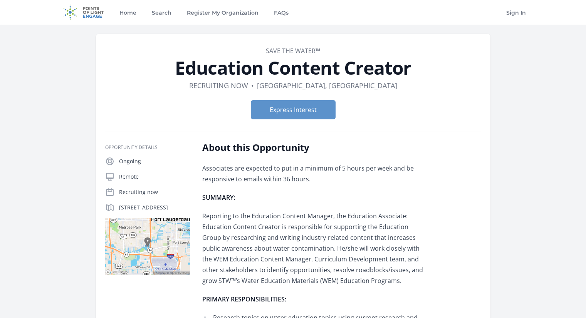
scroll to position [77, 0]
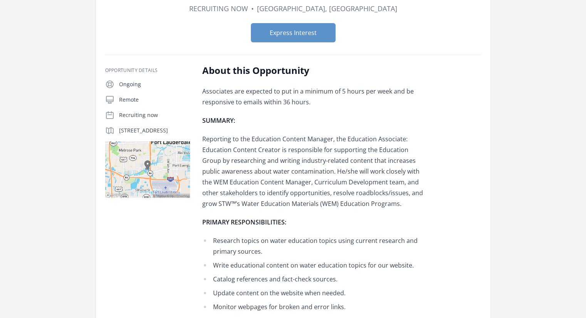
click at [276, 145] on p "Reporting to the Education Content Manager, the Education Associate: Education …" at bounding box center [314, 171] width 225 height 75
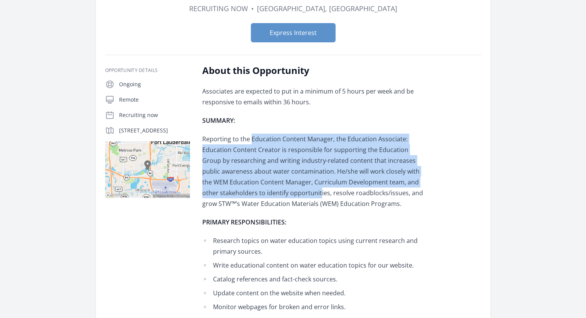
drag, startPoint x: 251, startPoint y: 141, endPoint x: 301, endPoint y: 187, distance: 67.8
click at [301, 187] on p "Reporting to the Education Content Manager, the Education Associate: Education …" at bounding box center [314, 171] width 225 height 75
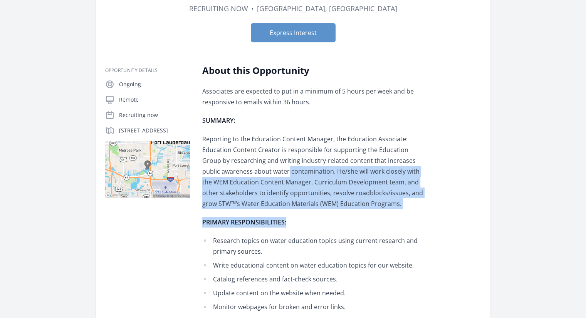
drag, startPoint x: 269, startPoint y: 169, endPoint x: 299, endPoint y: 215, distance: 54.9
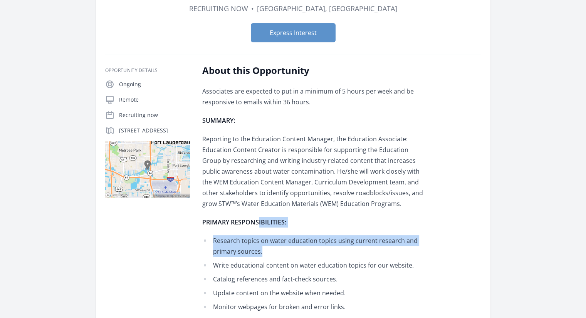
drag, startPoint x: 257, startPoint y: 214, endPoint x: 281, endPoint y: 251, distance: 44.3
click at [281, 251] on li "Research topics on water education topics using current research and primary so…" at bounding box center [314, 246] width 225 height 22
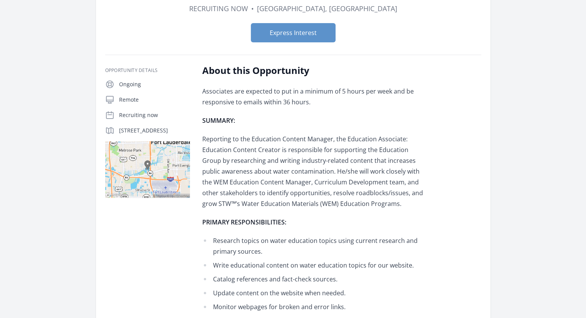
scroll to position [154, 0]
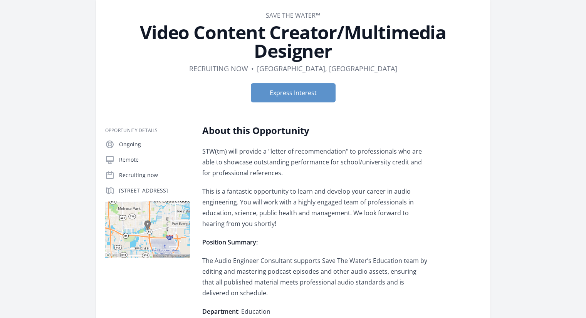
scroll to position [77, 0]
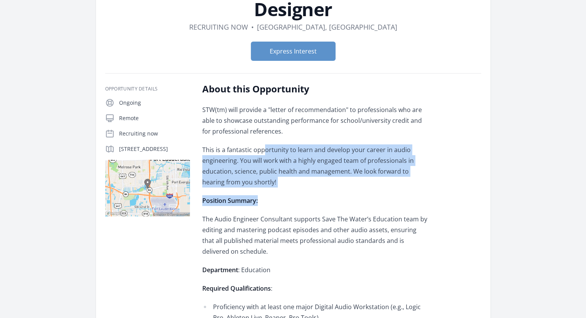
drag, startPoint x: 265, startPoint y: 153, endPoint x: 270, endPoint y: 191, distance: 37.7
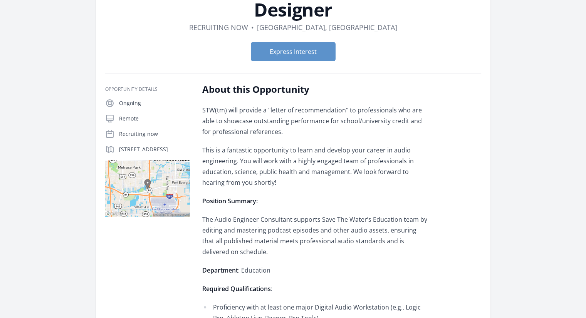
scroll to position [77, 0]
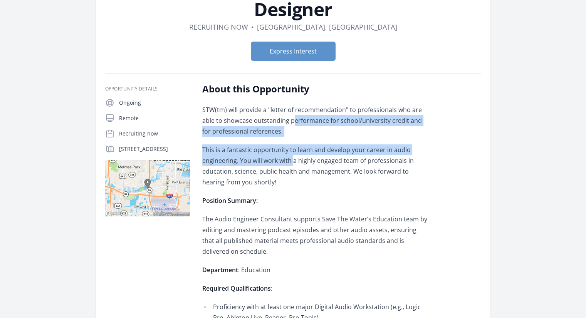
drag, startPoint x: 294, startPoint y: 129, endPoint x: 294, endPoint y: 156, distance: 27.0
click at [294, 156] on p "This is a fantastic opportunity to learn and develop your career in audio engin…" at bounding box center [314, 165] width 225 height 43
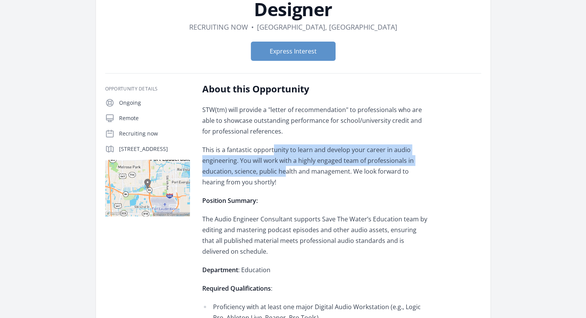
drag, startPoint x: 272, startPoint y: 148, endPoint x: 285, endPoint y: 175, distance: 30.3
click at [285, 175] on p "This is a fantastic opportunity to learn and develop your career in audio engin…" at bounding box center [314, 165] width 225 height 43
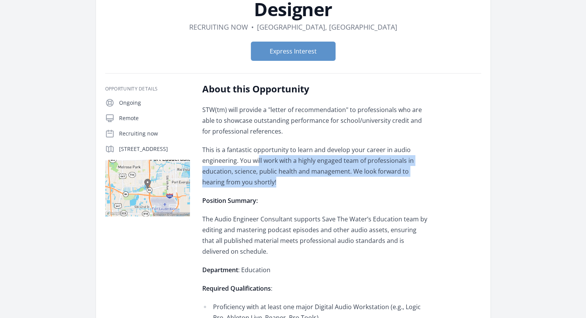
drag, startPoint x: 289, startPoint y: 178, endPoint x: 258, endPoint y: 160, distance: 36.1
click at [258, 160] on p "This is a fantastic opportunity to learn and develop your career in audio engin…" at bounding box center [314, 165] width 225 height 43
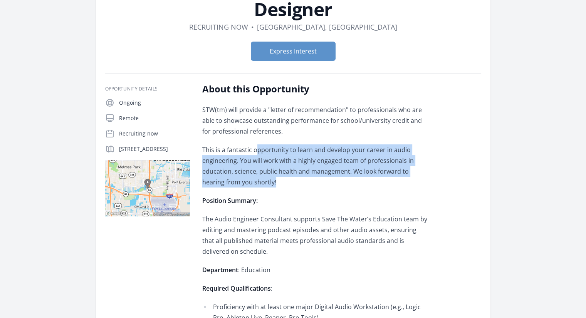
drag, startPoint x: 256, startPoint y: 151, endPoint x: 269, endPoint y: 179, distance: 30.8
click at [269, 179] on p "This is a fantastic opportunity to learn and develop your career in audio engin…" at bounding box center [314, 165] width 225 height 43
drag, startPoint x: 277, startPoint y: 183, endPoint x: 261, endPoint y: 149, distance: 37.0
click at [261, 149] on p "This is a fantastic opportunity to learn and develop your career in audio engin…" at bounding box center [314, 165] width 225 height 43
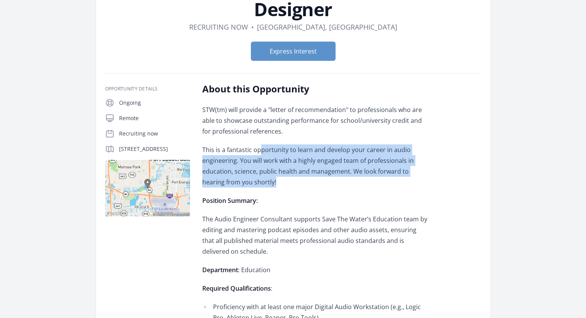
click at [261, 149] on p "This is a fantastic opportunity to learn and develop your career in audio engin…" at bounding box center [314, 165] width 225 height 43
drag, startPoint x: 260, startPoint y: 151, endPoint x: 281, endPoint y: 185, distance: 39.4
click at [281, 185] on p "This is a fantastic opportunity to learn and develop your career in audio engin…" at bounding box center [314, 165] width 225 height 43
click at [280, 180] on p "This is a fantastic opportunity to learn and develop your career in audio engin…" at bounding box center [314, 165] width 225 height 43
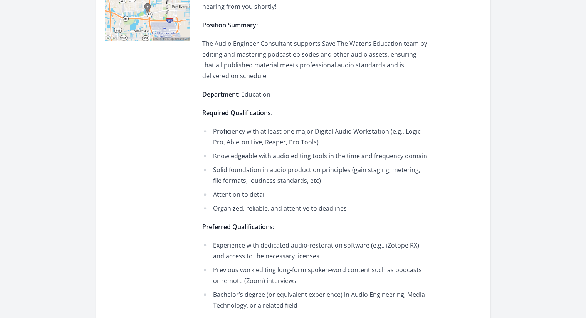
scroll to position [270, 0]
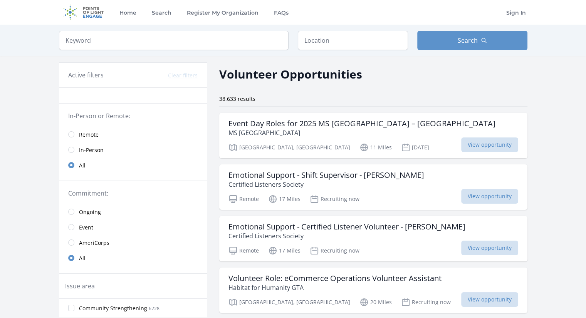
click at [94, 133] on span "Remote" at bounding box center [89, 135] width 20 height 8
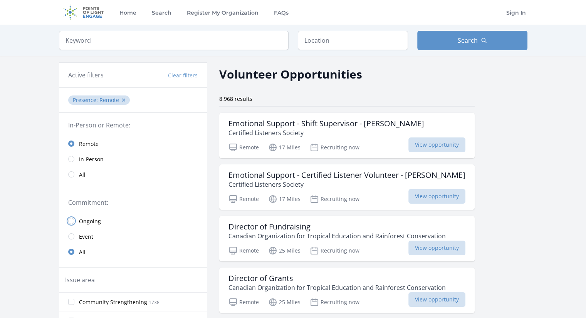
click at [72, 221] on input "radio" at bounding box center [71, 221] width 6 height 6
click at [133, 80] on div "Active filters Clear filters" at bounding box center [133, 75] width 148 height 25
click at [168, 37] on input "search" at bounding box center [173, 40] width 229 height 19
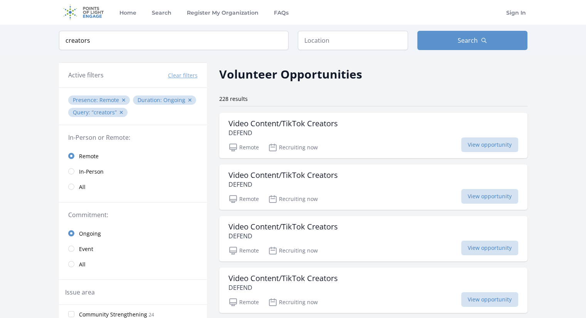
click at [327, 46] on input "text" at bounding box center [353, 40] width 110 height 19
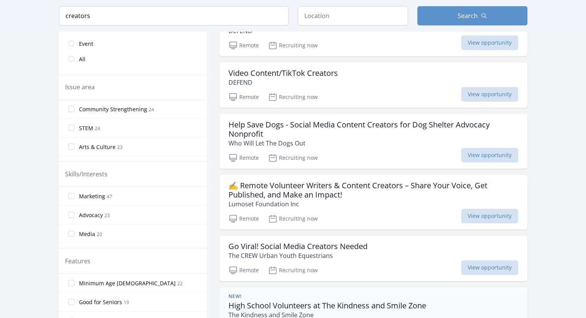
scroll to position [308, 0]
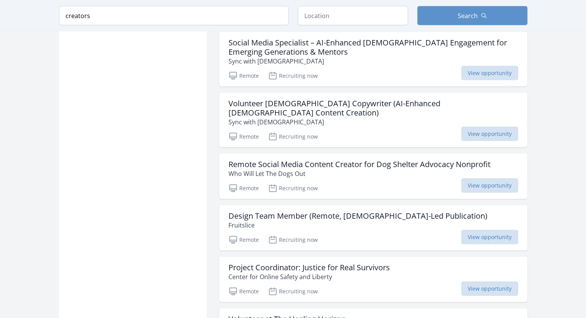
scroll to position [1848, 0]
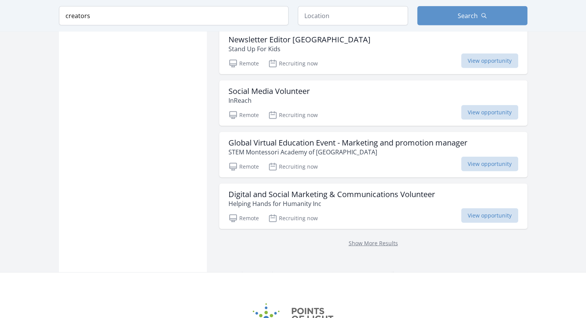
scroll to position [2079, 0]
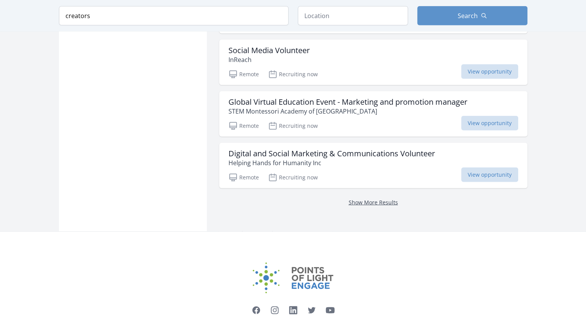
click at [375, 199] on link "Show More Results" at bounding box center [372, 202] width 49 height 7
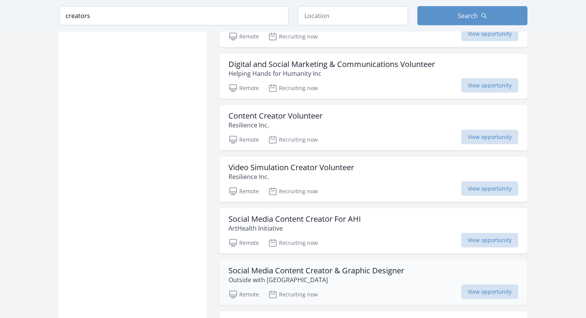
scroll to position [2233, 0]
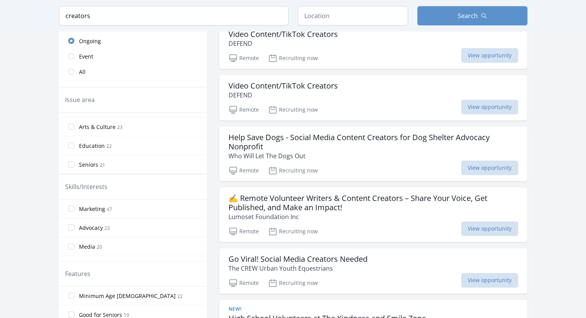
scroll to position [77, 0]
click at [99, 139] on span "Health & Wellness" at bounding box center [102, 140] width 47 height 8
click at [74, 139] on input "Health & Wellness 20" at bounding box center [71, 139] width 6 height 6
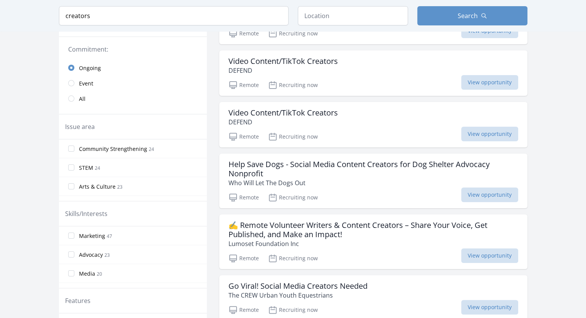
scroll to position [154, 0]
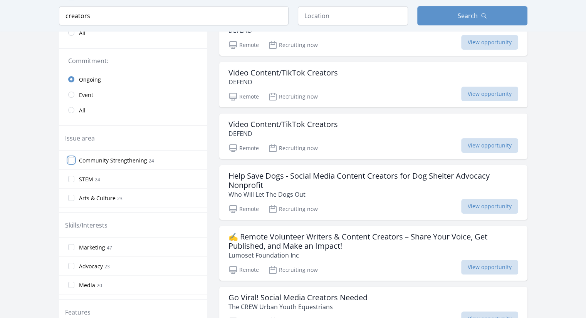
click at [72, 160] on input "Community Strengthening 24" at bounding box center [71, 160] width 6 height 6
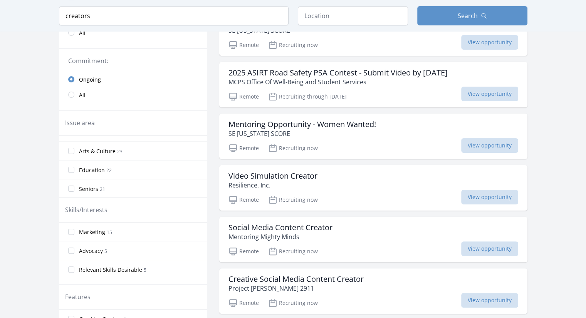
scroll to position [39, 0]
click at [72, 161] on input "Arts & Culture 23" at bounding box center [71, 163] width 6 height 6
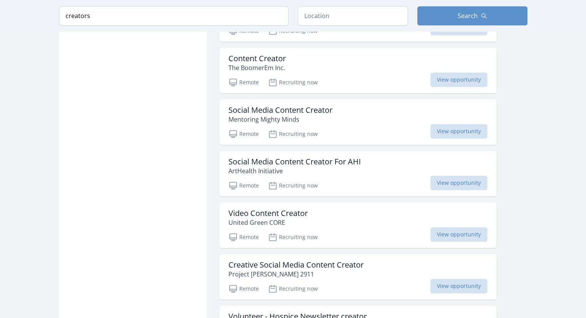
scroll to position [693, 0]
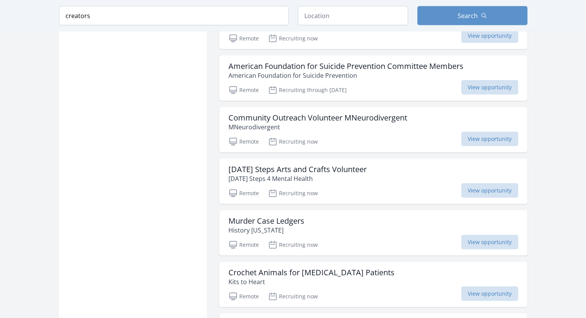
scroll to position [1771, 0]
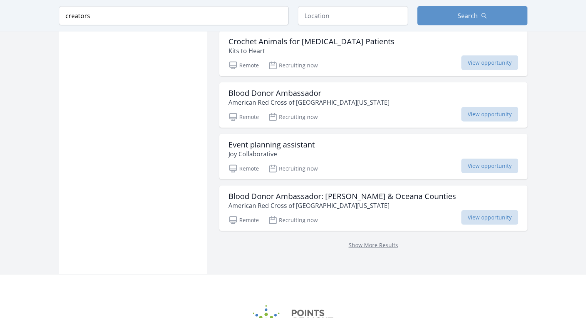
scroll to position [2002, 0]
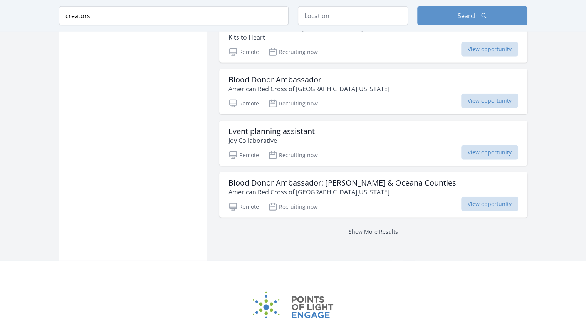
click at [365, 228] on link "Show More Results" at bounding box center [372, 231] width 49 height 7
click at [360, 228] on link "Show More Results" at bounding box center [372, 231] width 49 height 7
click at [312, 227] on p "Show More Results" at bounding box center [373, 231] width 290 height 9
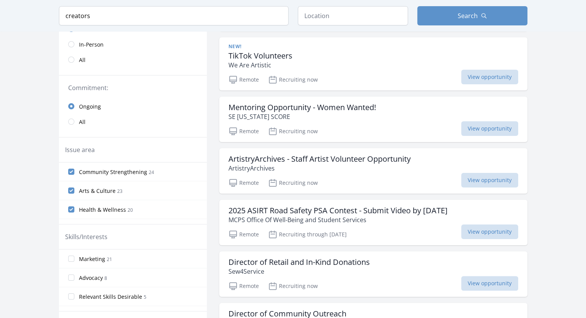
scroll to position [137, 0]
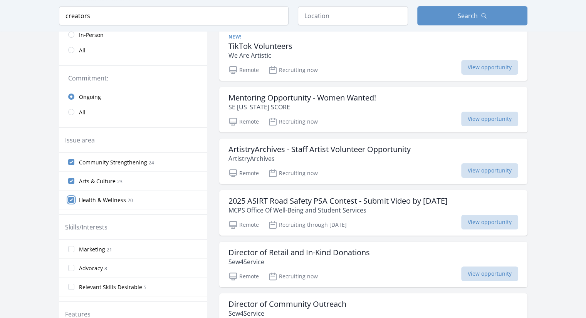
click at [71, 199] on input "Health & Wellness 20" at bounding box center [71, 200] width 6 height 6
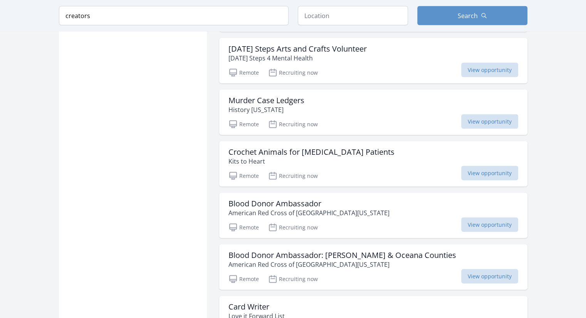
scroll to position [1578, 0]
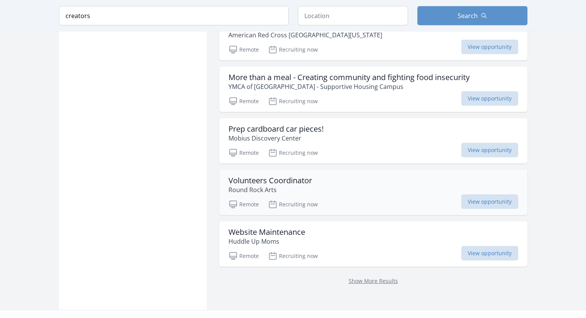
scroll to position [2194, 0]
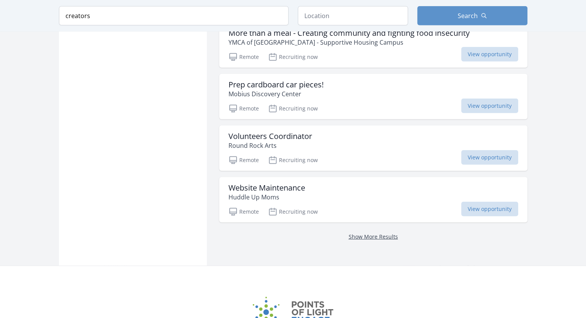
click at [348, 233] on link "Show More Results" at bounding box center [372, 236] width 49 height 7
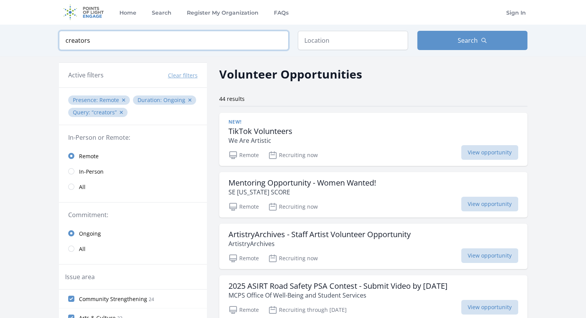
click at [104, 45] on input "creators" at bounding box center [173, 40] width 229 height 19
drag, startPoint x: 91, startPoint y: 44, endPoint x: 49, endPoint y: 45, distance: 41.6
click at [49, 45] on div "Keyword creators Location Search" at bounding box center [293, 41] width 493 height 32
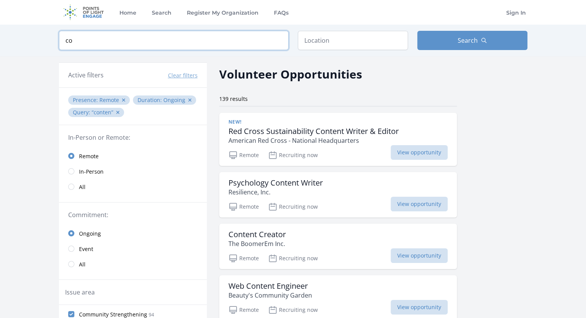
type input "c"
click button "submit" at bounding box center [0, 0] width 0 height 0
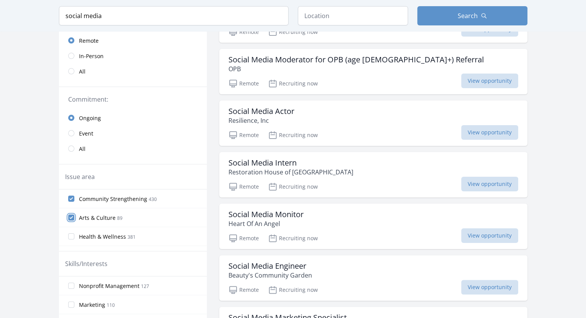
click at [72, 217] on input "Arts & Culture 89" at bounding box center [71, 217] width 6 height 6
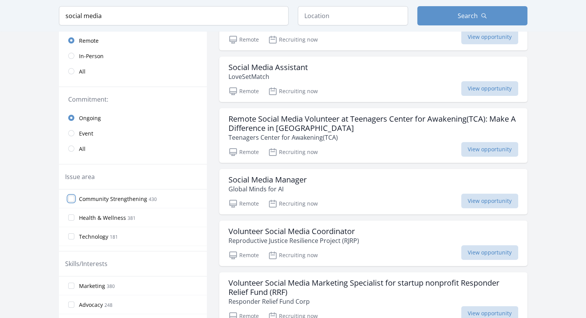
click at [68, 199] on input "Community Strengthening 430" at bounding box center [71, 199] width 6 height 6
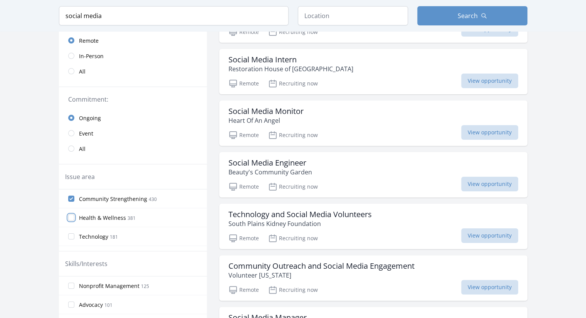
click at [72, 216] on input "Health & Wellness 381" at bounding box center [71, 217] width 6 height 6
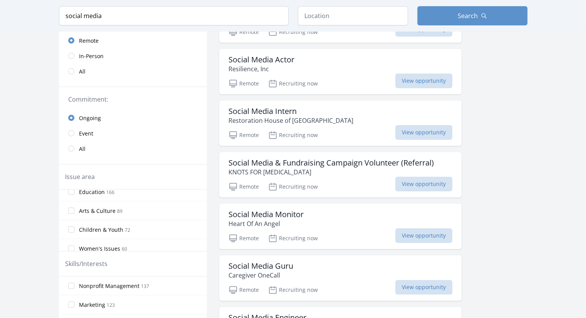
scroll to position [77, 0]
click at [72, 199] on input "Arts & Culture 89" at bounding box center [71, 197] width 6 height 6
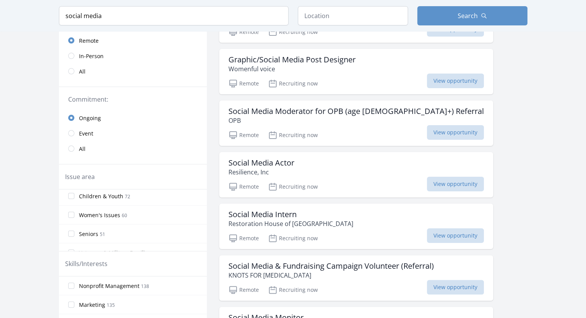
scroll to position [116, 0]
click at [69, 193] on input "Women's Issues 60" at bounding box center [71, 196] width 6 height 6
click at [70, 213] on input "Hunger 49" at bounding box center [71, 214] width 6 height 6
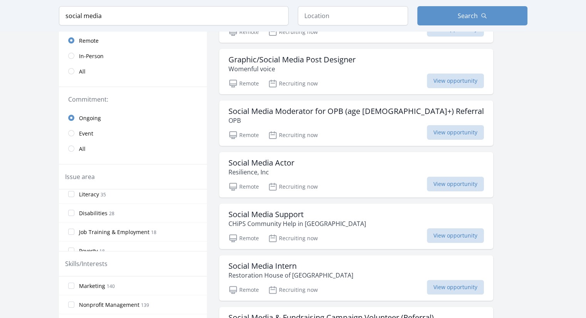
scroll to position [270, 0]
click at [87, 211] on span "Poverty" at bounding box center [88, 213] width 19 height 8
click at [74, 211] on input "Poverty 18" at bounding box center [71, 212] width 6 height 6
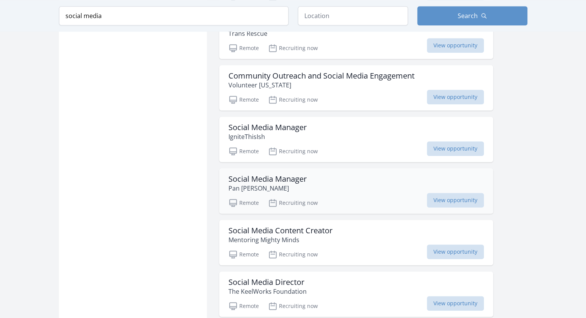
scroll to position [847, 0]
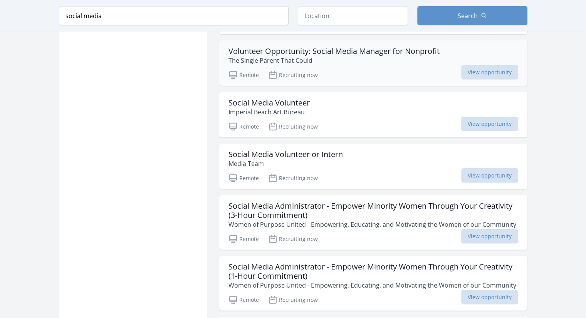
scroll to position [1848, 0]
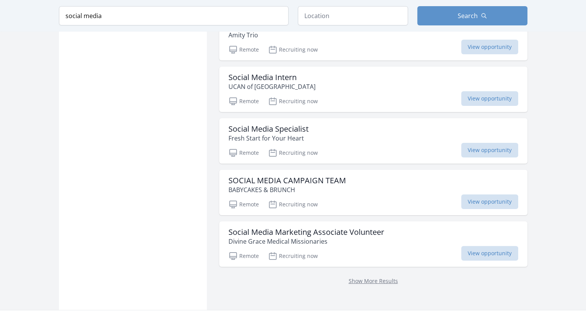
scroll to position [2965, 0]
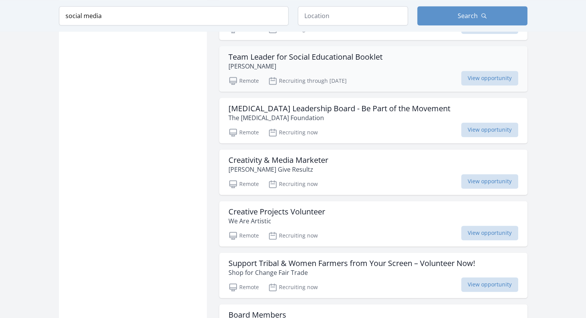
scroll to position [3966, 0]
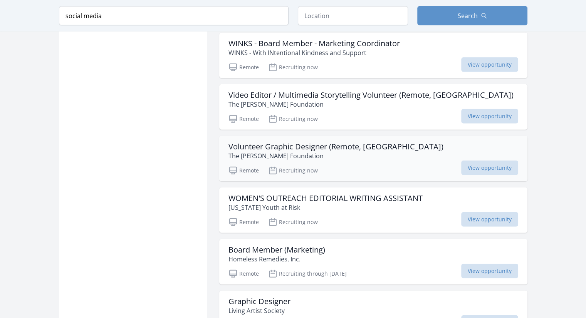
scroll to position [4890, 0]
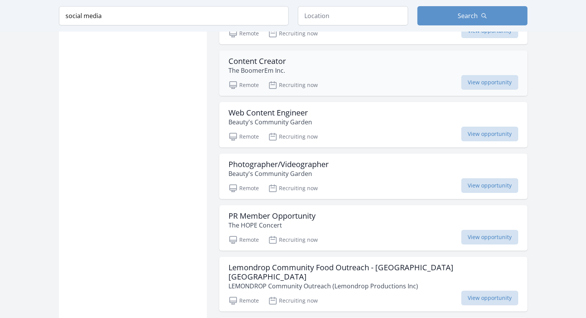
scroll to position [5814, 0]
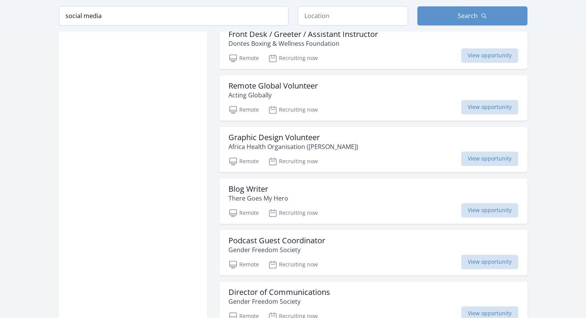
scroll to position [6969, 0]
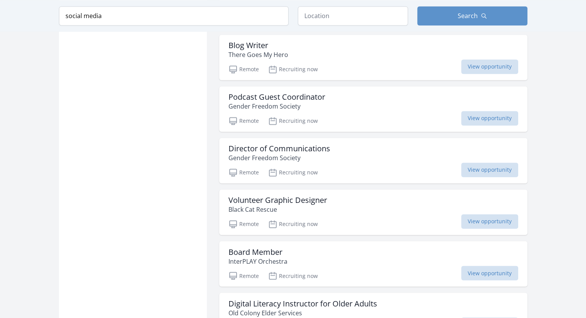
scroll to position [7162, 0]
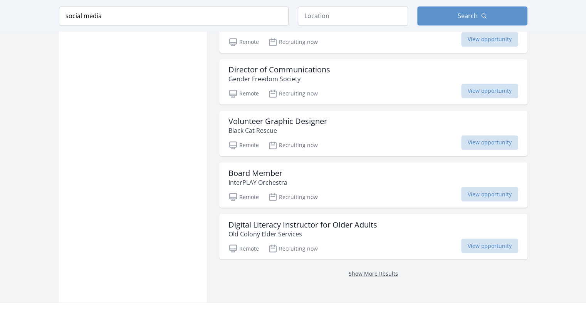
click at [376, 270] on link "Show More Results" at bounding box center [372, 273] width 49 height 7
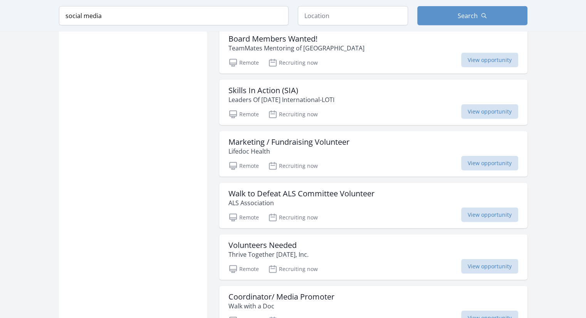
scroll to position [8047, 0]
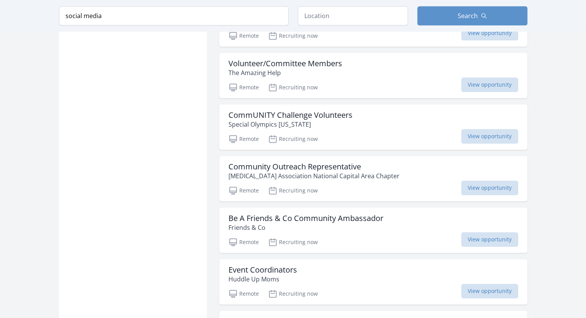
scroll to position [9203, 0]
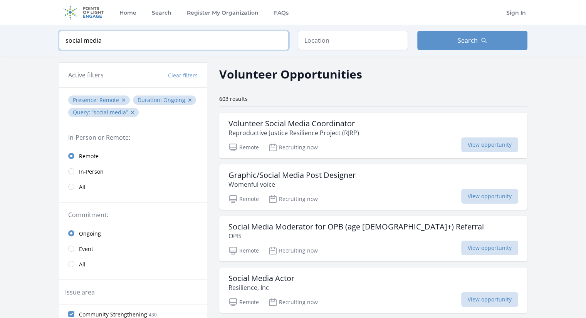
click at [160, 41] on input "social media" at bounding box center [173, 40] width 229 height 19
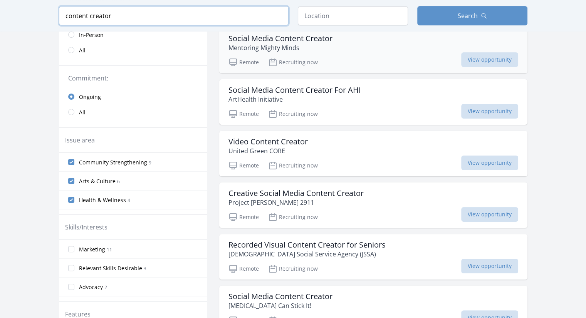
scroll to position [154, 0]
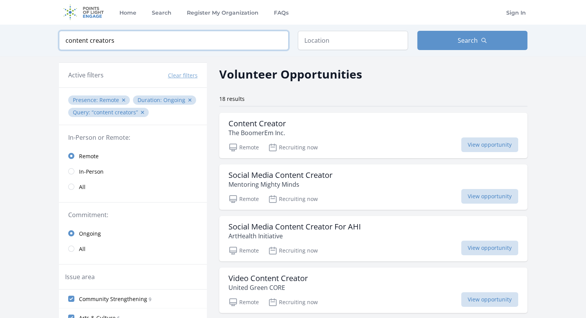
type input "content creators"
click at [298, 98] on div "18 results" at bounding box center [373, 99] width 308 height 8
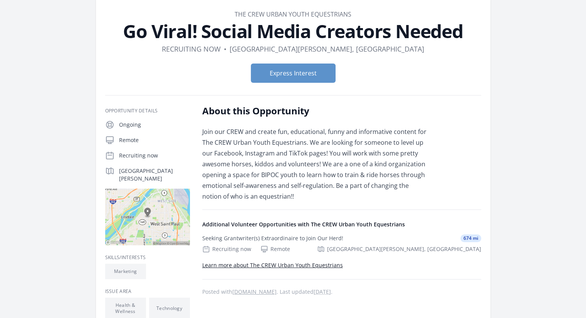
scroll to position [77, 0]
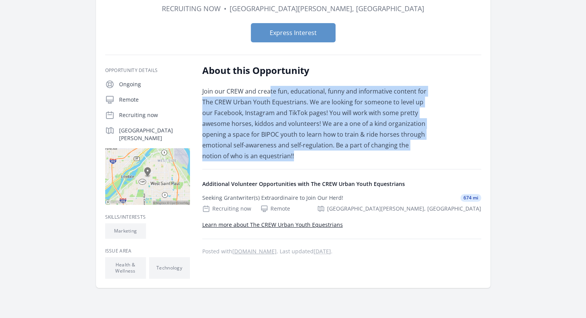
drag, startPoint x: 268, startPoint y: 90, endPoint x: 293, endPoint y: 156, distance: 70.8
click at [293, 156] on p "Join our CREW and create fun, educational, funny and informative content for Th…" at bounding box center [314, 123] width 225 height 75
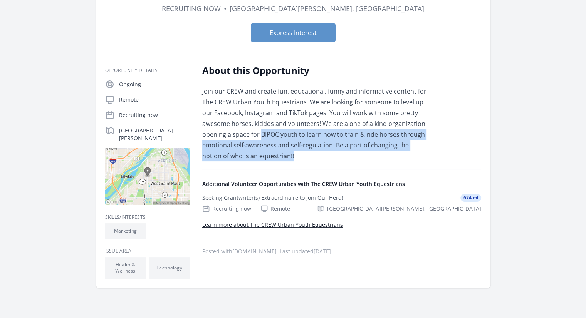
drag, startPoint x: 296, startPoint y: 156, endPoint x: 261, endPoint y: 133, distance: 42.0
click at [261, 133] on p "Join our CREW and create fun, educational, funny and informative content for Th…" at bounding box center [314, 123] width 225 height 75
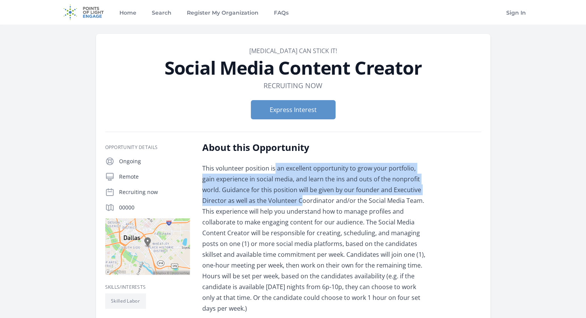
drag, startPoint x: 273, startPoint y: 173, endPoint x: 276, endPoint y: 198, distance: 25.2
click at [276, 198] on p "This volunteer position is an excellent opportunity to grow your portfolio, gai…" at bounding box center [314, 238] width 225 height 151
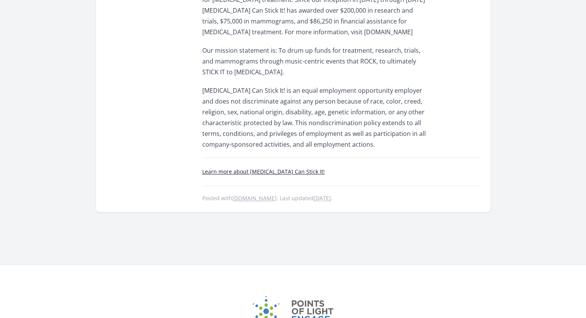
scroll to position [1155, 0]
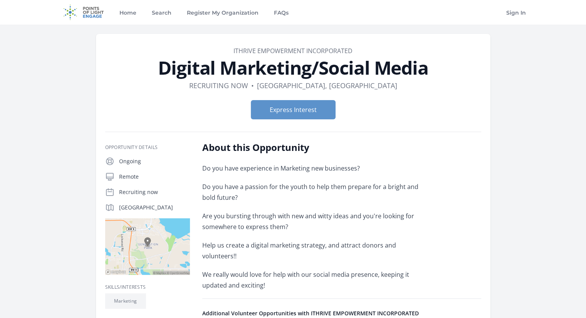
scroll to position [39, 0]
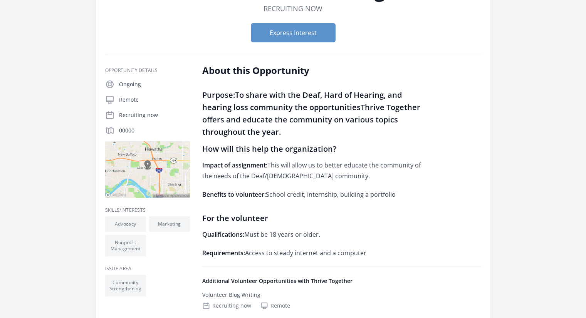
scroll to position [116, 0]
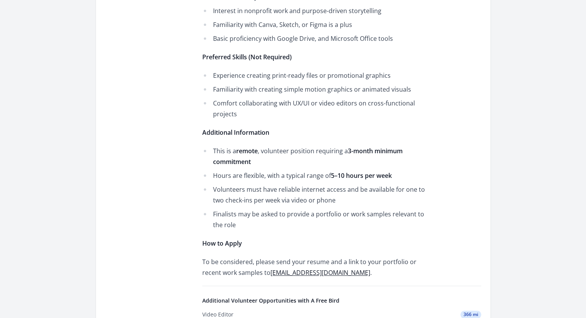
scroll to position [732, 0]
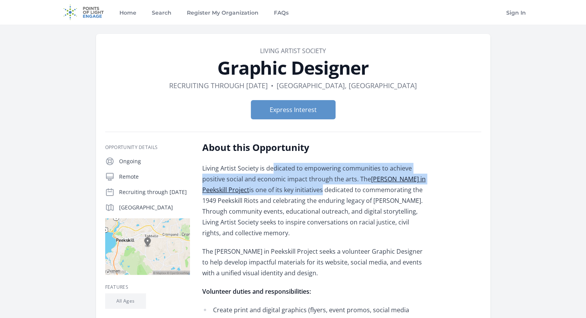
drag, startPoint x: 272, startPoint y: 168, endPoint x: 293, endPoint y: 193, distance: 32.5
click at [293, 193] on p "Living Artist Society is dedicated to empowering communities to achieve positiv…" at bounding box center [314, 200] width 225 height 75
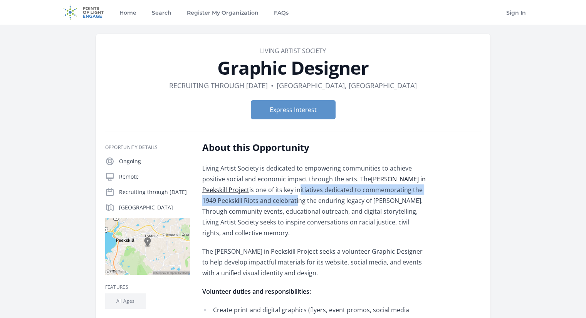
drag, startPoint x: 273, startPoint y: 186, endPoint x: 280, endPoint y: 201, distance: 16.0
click at [280, 201] on p "Living Artist Society is dedicated to empowering communities to achieve positiv…" at bounding box center [314, 200] width 225 height 75
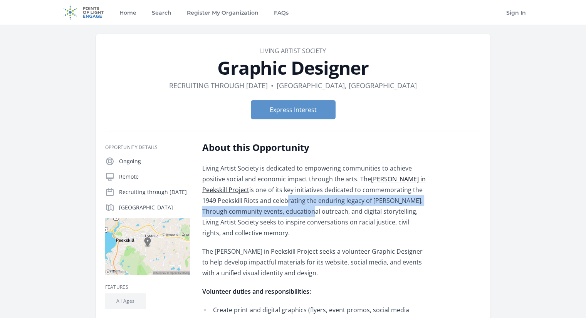
drag, startPoint x: 268, startPoint y: 201, endPoint x: 285, endPoint y: 208, distance: 18.9
click at [285, 208] on p "Living Artist Society is dedicated to empowering communities to achieve positiv…" at bounding box center [314, 200] width 225 height 75
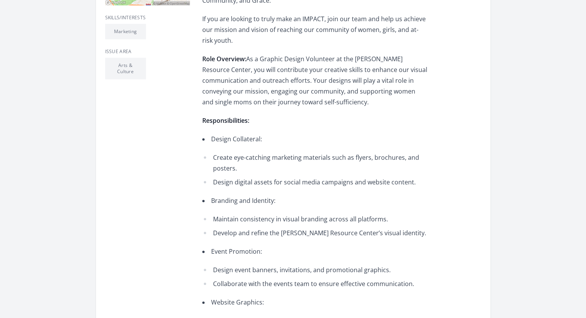
scroll to position [77, 0]
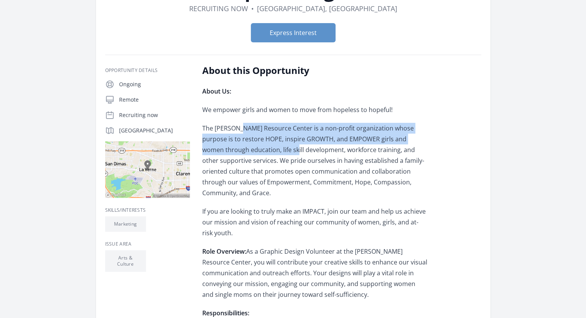
drag, startPoint x: 241, startPoint y: 131, endPoint x: 260, endPoint y: 146, distance: 23.9
click at [260, 146] on p "The [PERSON_NAME] Resource Center is a non-profit organization whose purpose is…" at bounding box center [314, 160] width 225 height 75
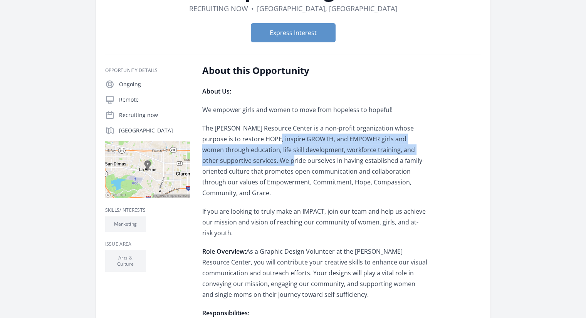
drag, startPoint x: 253, startPoint y: 135, endPoint x: 256, endPoint y: 161, distance: 25.7
click at [256, 161] on p "The [PERSON_NAME] Resource Center is a non-profit organization whose purpose is…" at bounding box center [314, 160] width 225 height 75
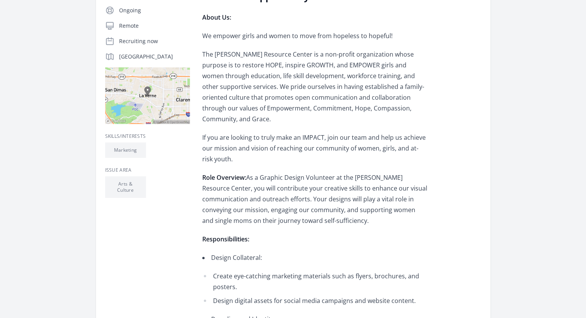
scroll to position [154, 0]
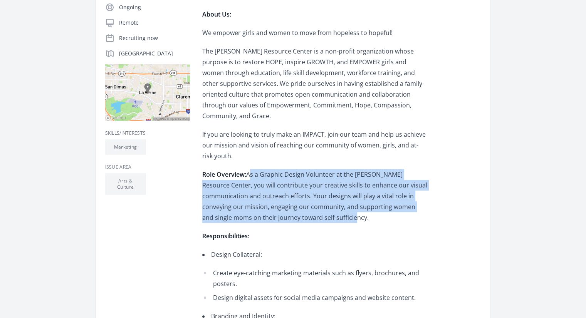
drag, startPoint x: 248, startPoint y: 165, endPoint x: 372, endPoint y: 205, distance: 130.0
click at [372, 205] on p "Role Overview: As a Graphic Design Volunteer at the [PERSON_NAME] Resource Cent…" at bounding box center [314, 196] width 225 height 54
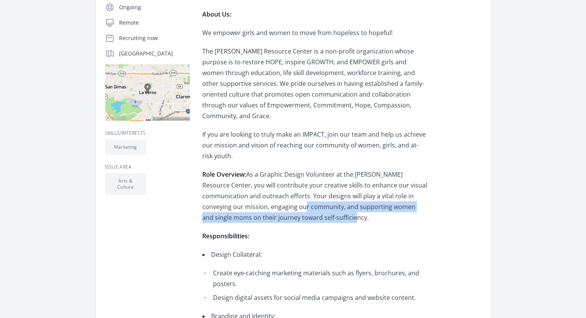
drag, startPoint x: 365, startPoint y: 206, endPoint x: 315, endPoint y: 200, distance: 50.4
click at [315, 200] on p "Role Overview: As a Graphic Design Volunteer at the [PERSON_NAME] Resource Cent…" at bounding box center [314, 196] width 225 height 54
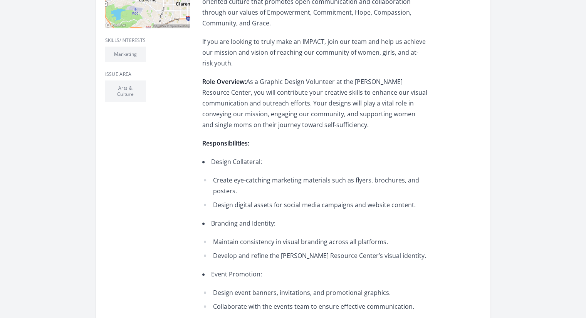
scroll to position [308, 0]
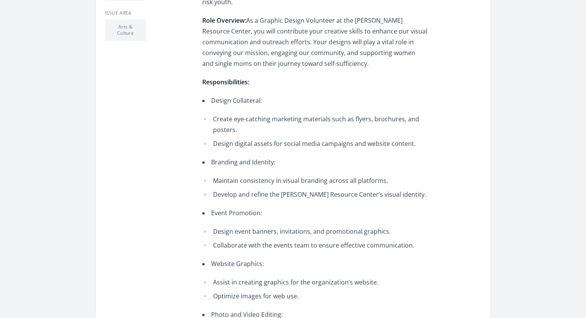
click at [256, 126] on ul "Create eye-catching marketing materials such as flyers, brochures, and posters.…" at bounding box center [314, 131] width 225 height 35
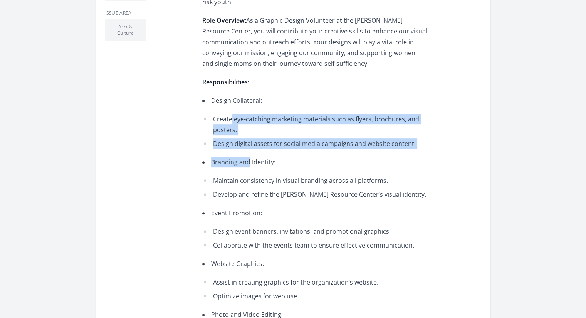
drag, startPoint x: 231, startPoint y: 110, endPoint x: 249, endPoint y: 156, distance: 48.6
click at [249, 156] on div "About Us: We empower girls and women to move from hopeless to hopeful! The [PER…" at bounding box center [314, 266] width 225 height 822
click at [249, 157] on li "Branding and Identity: Maintain consistency in visual branding across all platf…" at bounding box center [314, 178] width 225 height 43
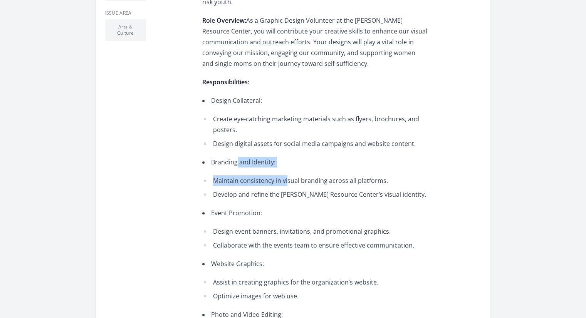
drag, startPoint x: 237, startPoint y: 155, endPoint x: 286, endPoint y: 164, distance: 50.1
click at [286, 164] on li "Branding and Identity: Maintain consistency in visual branding across all platf…" at bounding box center [314, 178] width 225 height 43
click at [286, 175] on li "Maintain consistency in visual branding across all platforms." at bounding box center [314, 180] width 225 height 11
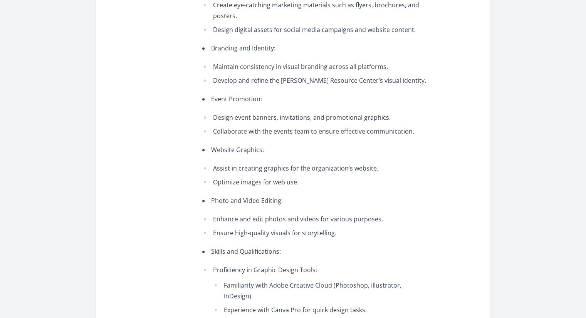
scroll to position [424, 0]
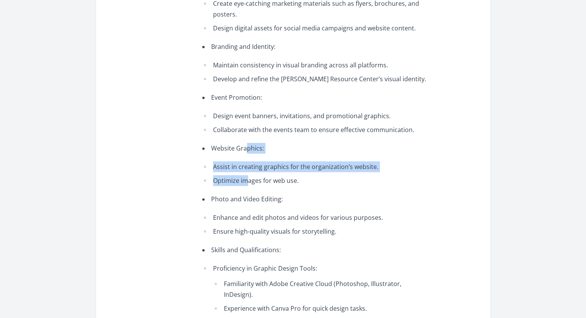
drag, startPoint x: 245, startPoint y: 138, endPoint x: 248, endPoint y: 162, distance: 24.5
click at [248, 162] on li "Website Graphics: Assist in creating graphics for the organization’s website. O…" at bounding box center [314, 164] width 225 height 43
click at [247, 175] on li "Optimize images for web use." at bounding box center [314, 180] width 225 height 11
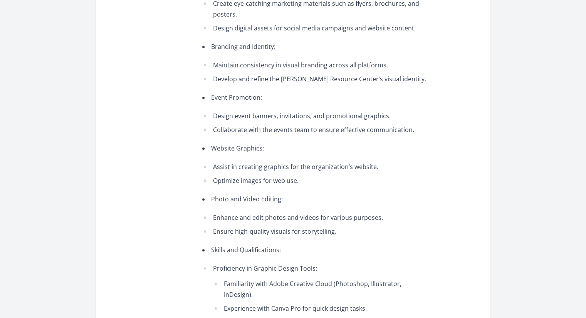
click at [246, 175] on li "Optimize images for web use." at bounding box center [314, 180] width 225 height 11
click at [246, 194] on li "Photo and Video Editing: Enhance and edit photos and videos for various purpose…" at bounding box center [314, 215] width 225 height 43
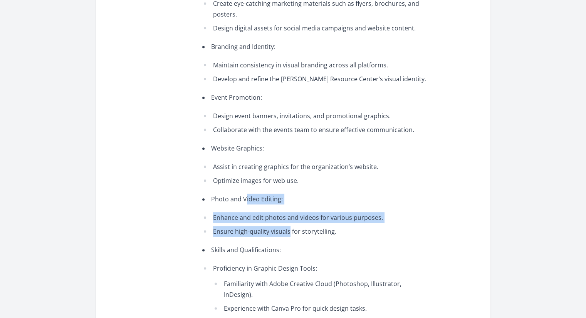
drag, startPoint x: 244, startPoint y: 191, endPoint x: 288, endPoint y: 221, distance: 53.2
click at [288, 221] on li "Photo and Video Editing: Enhance and edit photos and videos for various purpose…" at bounding box center [314, 215] width 225 height 43
click at [288, 226] on li "Ensure high-quality visuals for storytelling." at bounding box center [314, 231] width 225 height 11
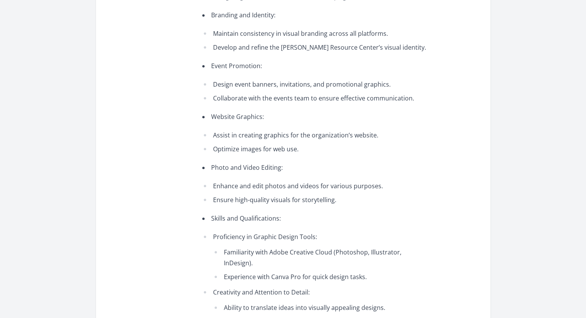
scroll to position [501, 0]
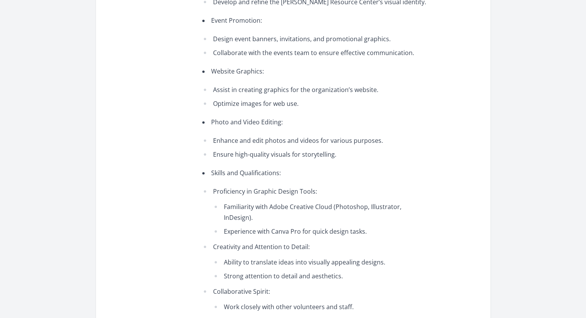
click at [258, 167] on li "Skills and Qualifications: Proficiency in Graphic Design Tools: Familiarity wit…" at bounding box center [314, 246] width 225 height 159
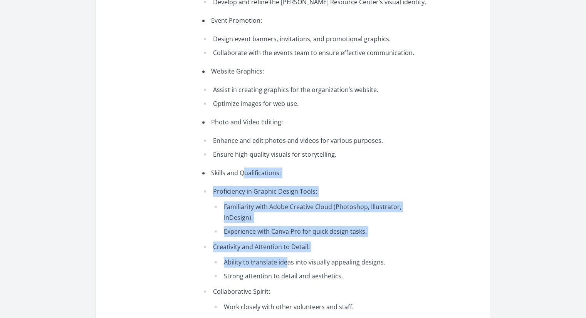
drag, startPoint x: 245, startPoint y: 167, endPoint x: 287, endPoint y: 239, distance: 83.5
click at [287, 239] on li "Skills and Qualifications: Proficiency in Graphic Design Tools: Familiarity wit…" at bounding box center [314, 246] width 225 height 159
click at [287, 257] on li "Ability to translate ideas into visually appealing designs." at bounding box center [320, 262] width 214 height 11
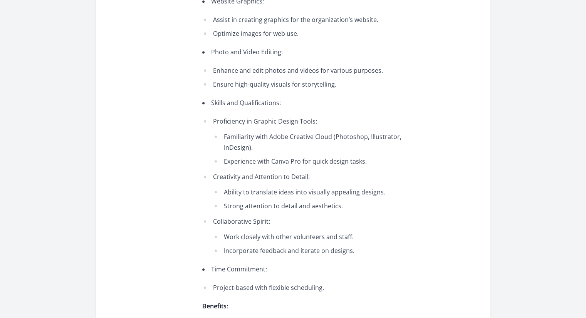
scroll to position [578, 0]
